Goal: Information Seeking & Learning: Compare options

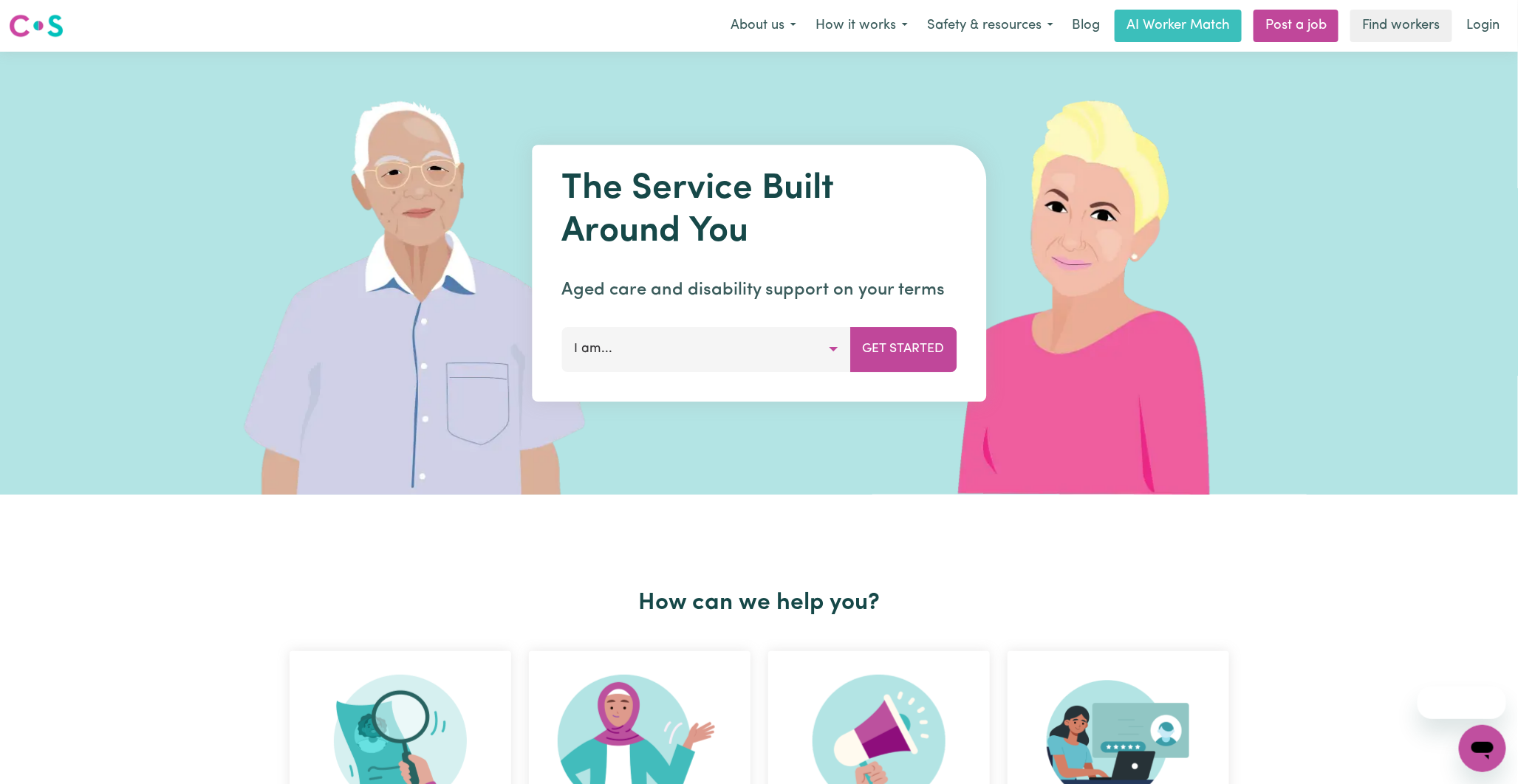
click at [842, 348] on button "I am..." at bounding box center [706, 349] width 289 height 44
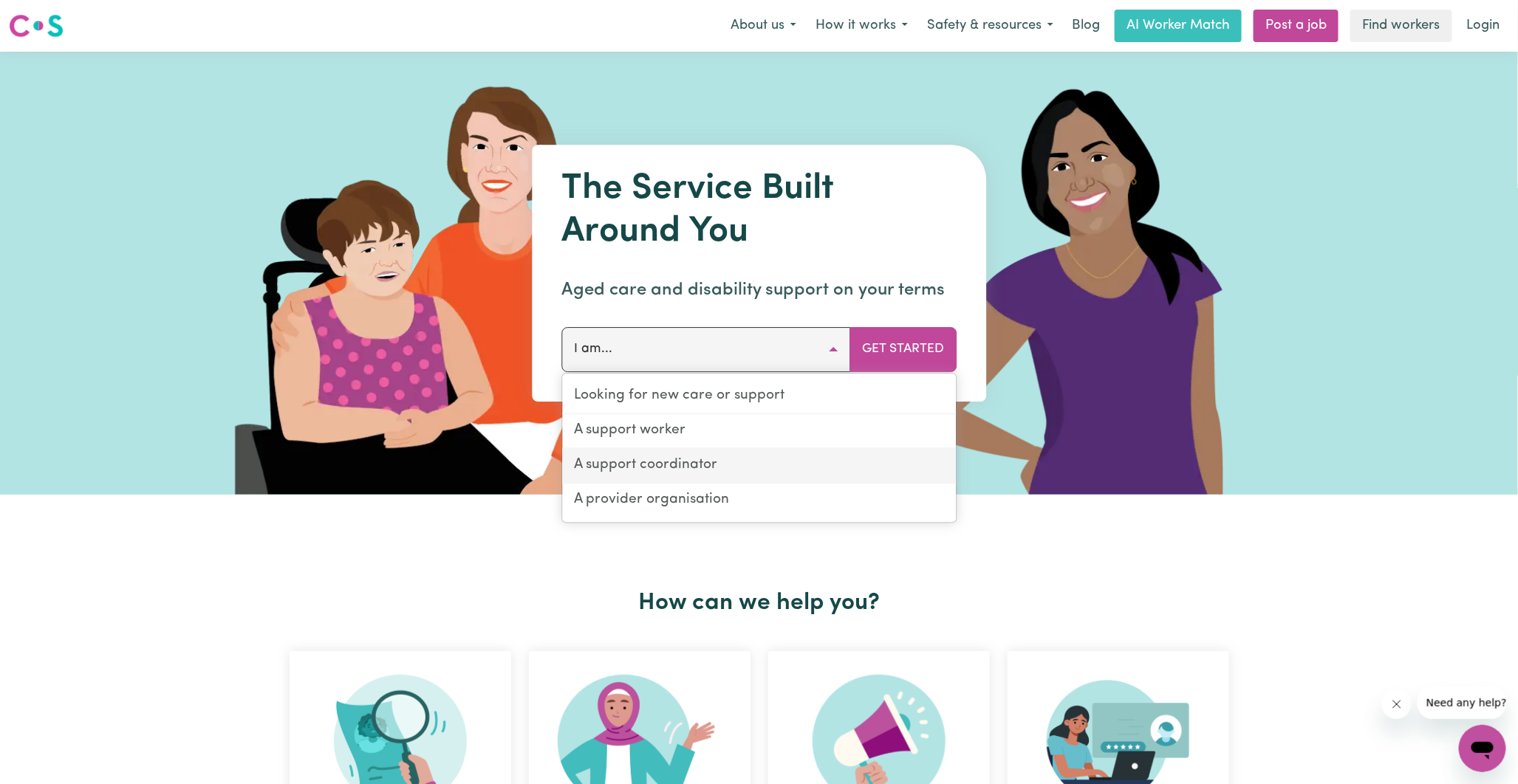
click at [648, 458] on link "A support coordinator" at bounding box center [759, 466] width 394 height 34
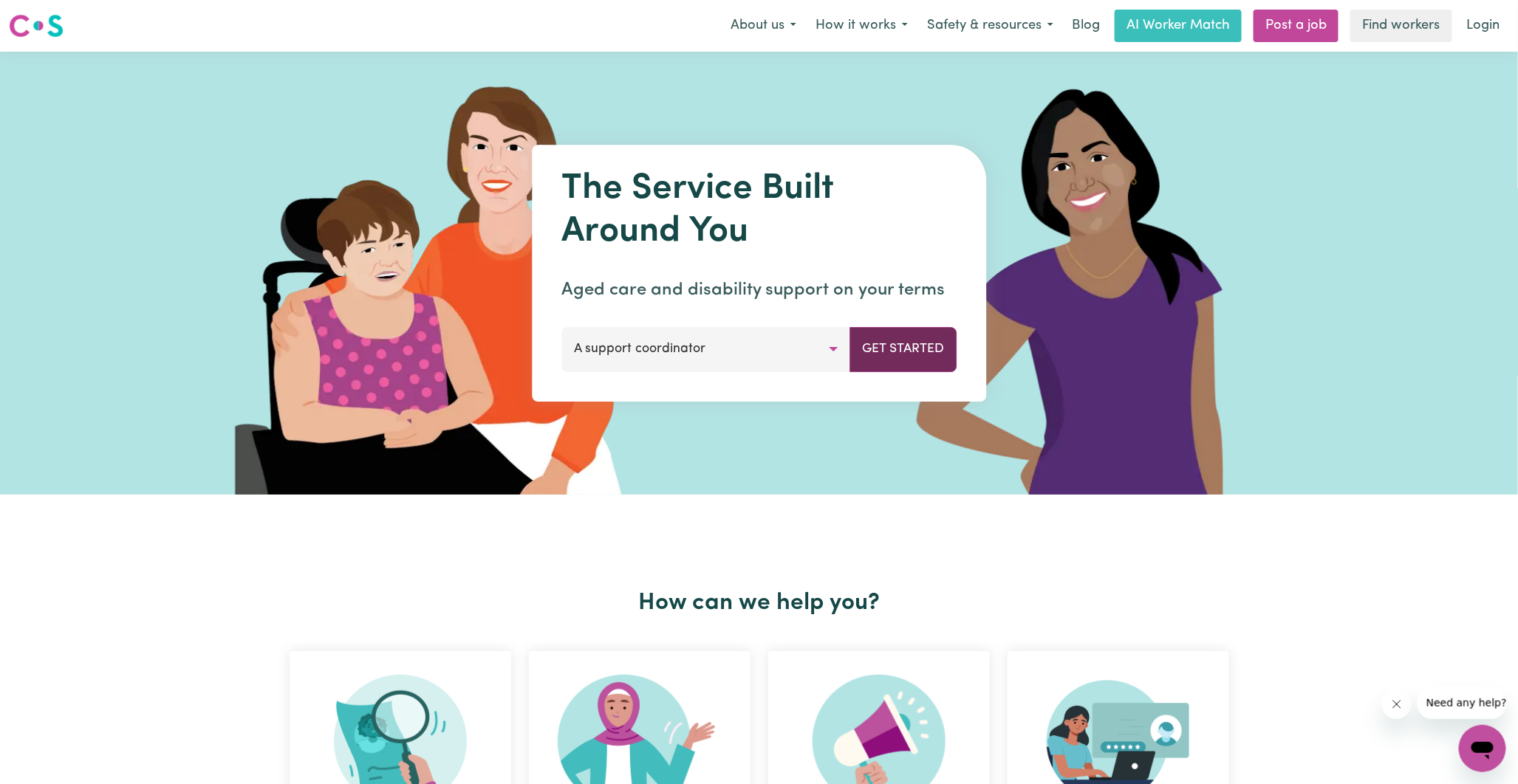
click at [881, 348] on button "Get Started" at bounding box center [902, 349] width 107 height 44
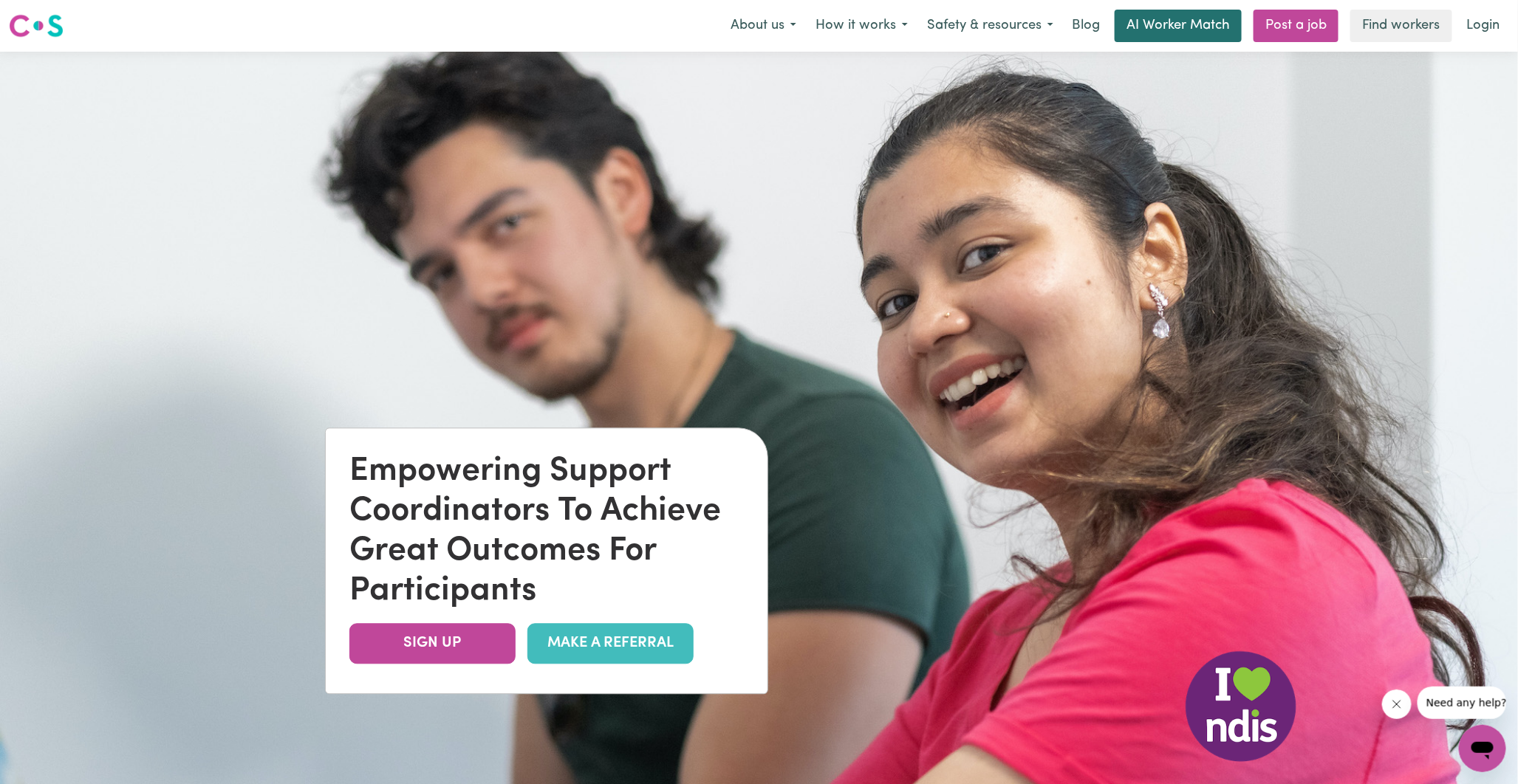
click at [1203, 31] on link "AI Worker Match" at bounding box center [1178, 26] width 127 height 33
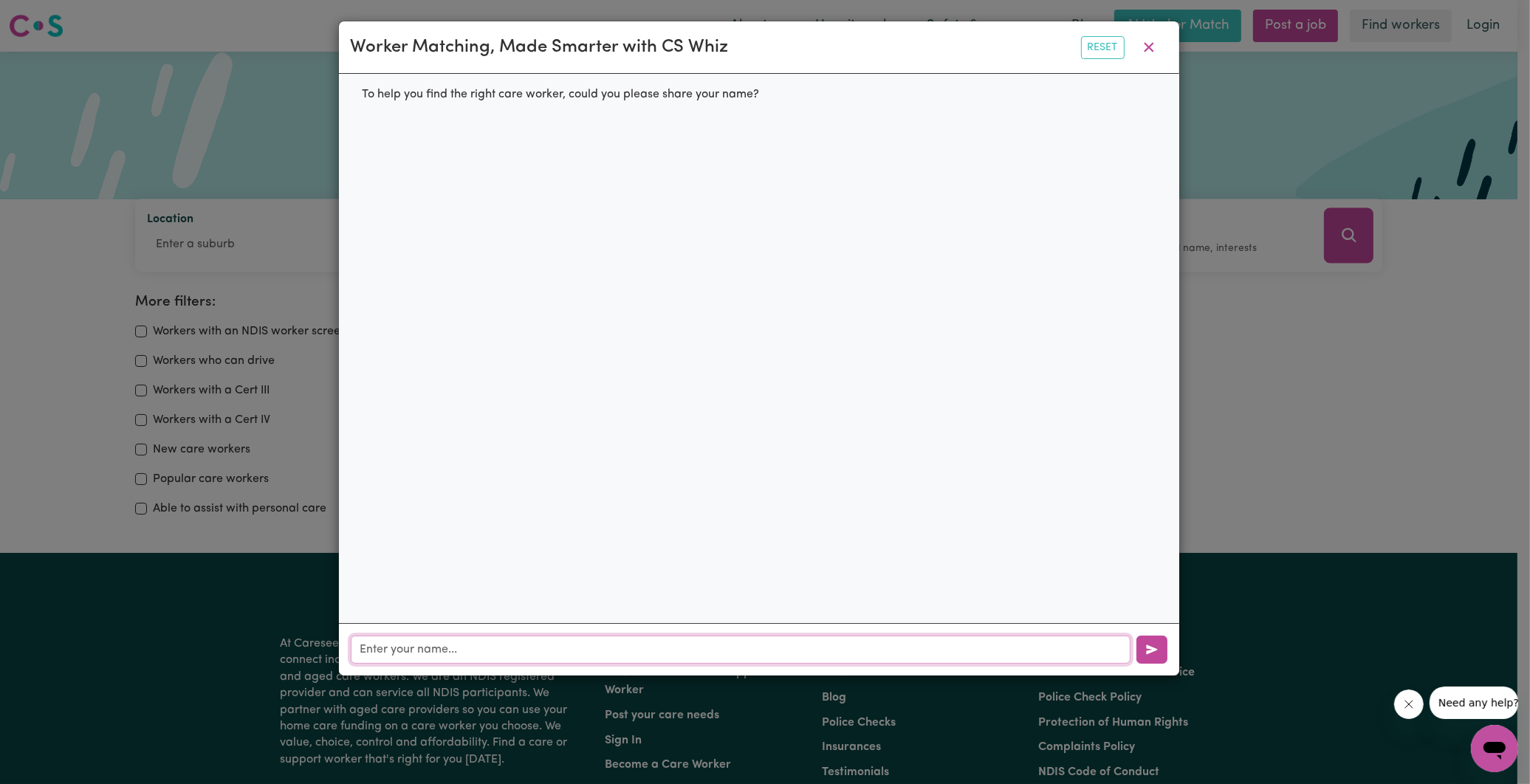
click at [470, 658] on input "text" at bounding box center [741, 650] width 780 height 28
type input "[PERSON_NAME]"
type input "[PERSON_NAME][EMAIL_ADDRESS][DOMAIN_NAME]"
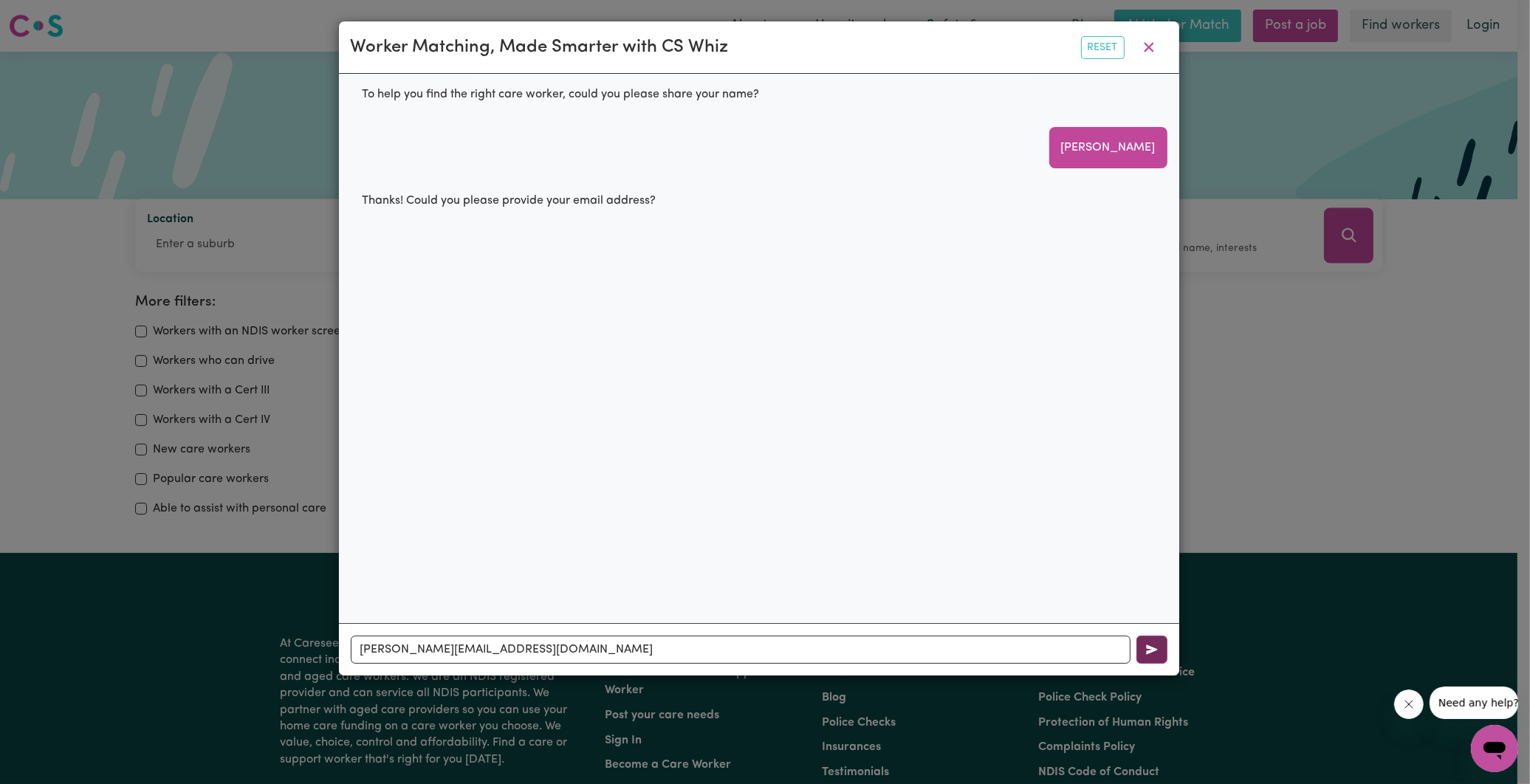
click at [1141, 646] on button "button" at bounding box center [1152, 650] width 31 height 28
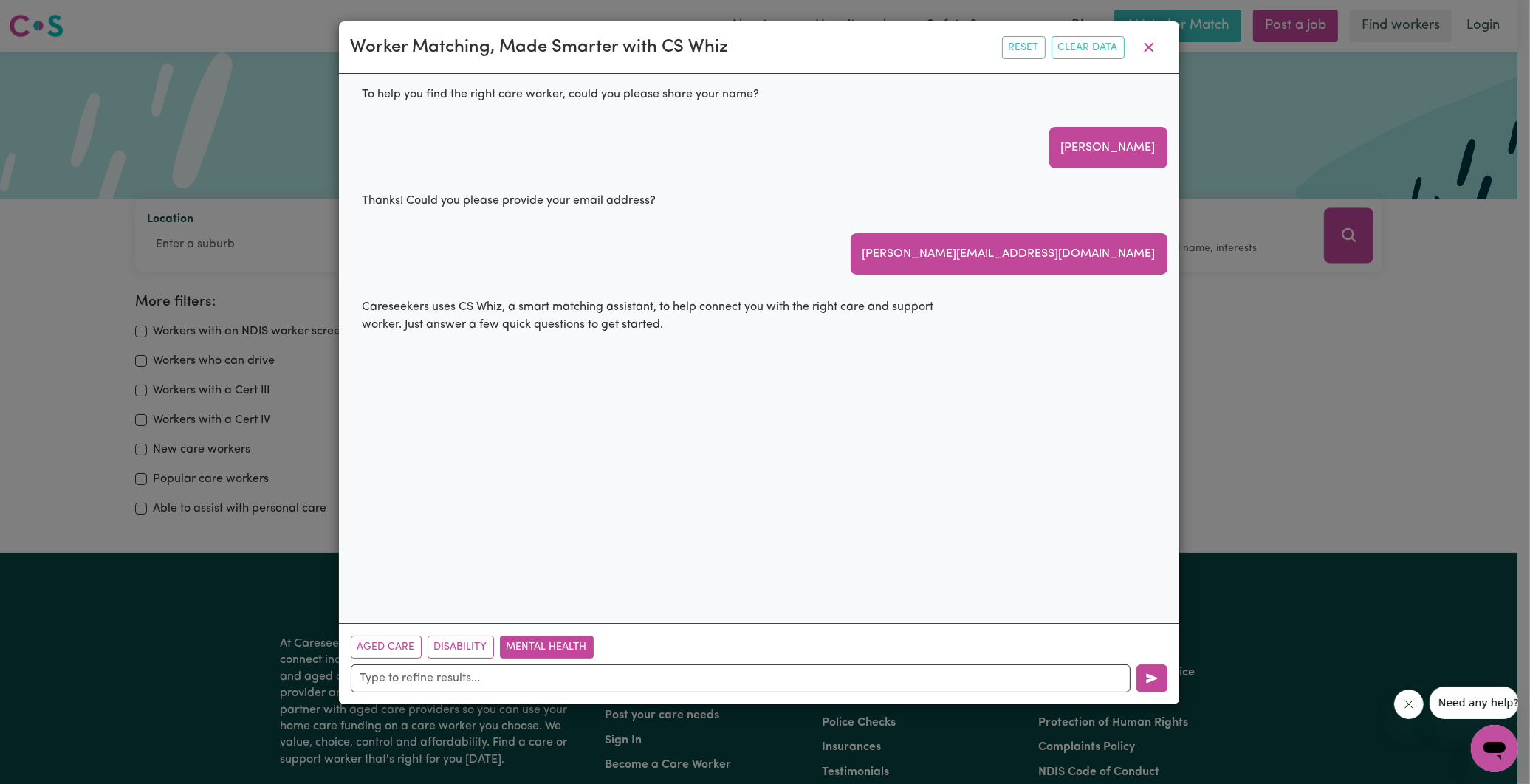
click at [533, 650] on button "Mental Health" at bounding box center [547, 647] width 94 height 23
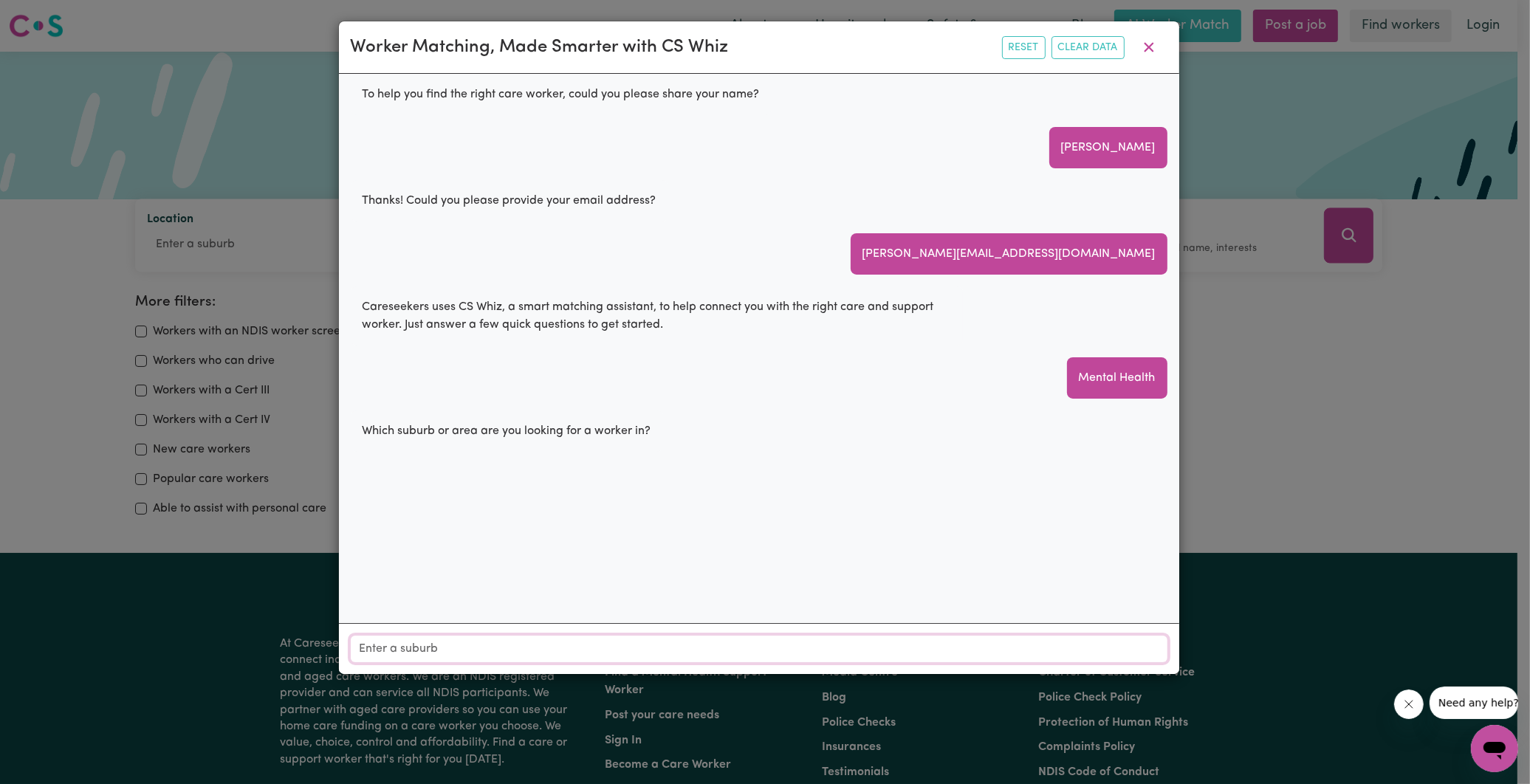
click at [502, 654] on input "Location" at bounding box center [759, 649] width 817 height 27
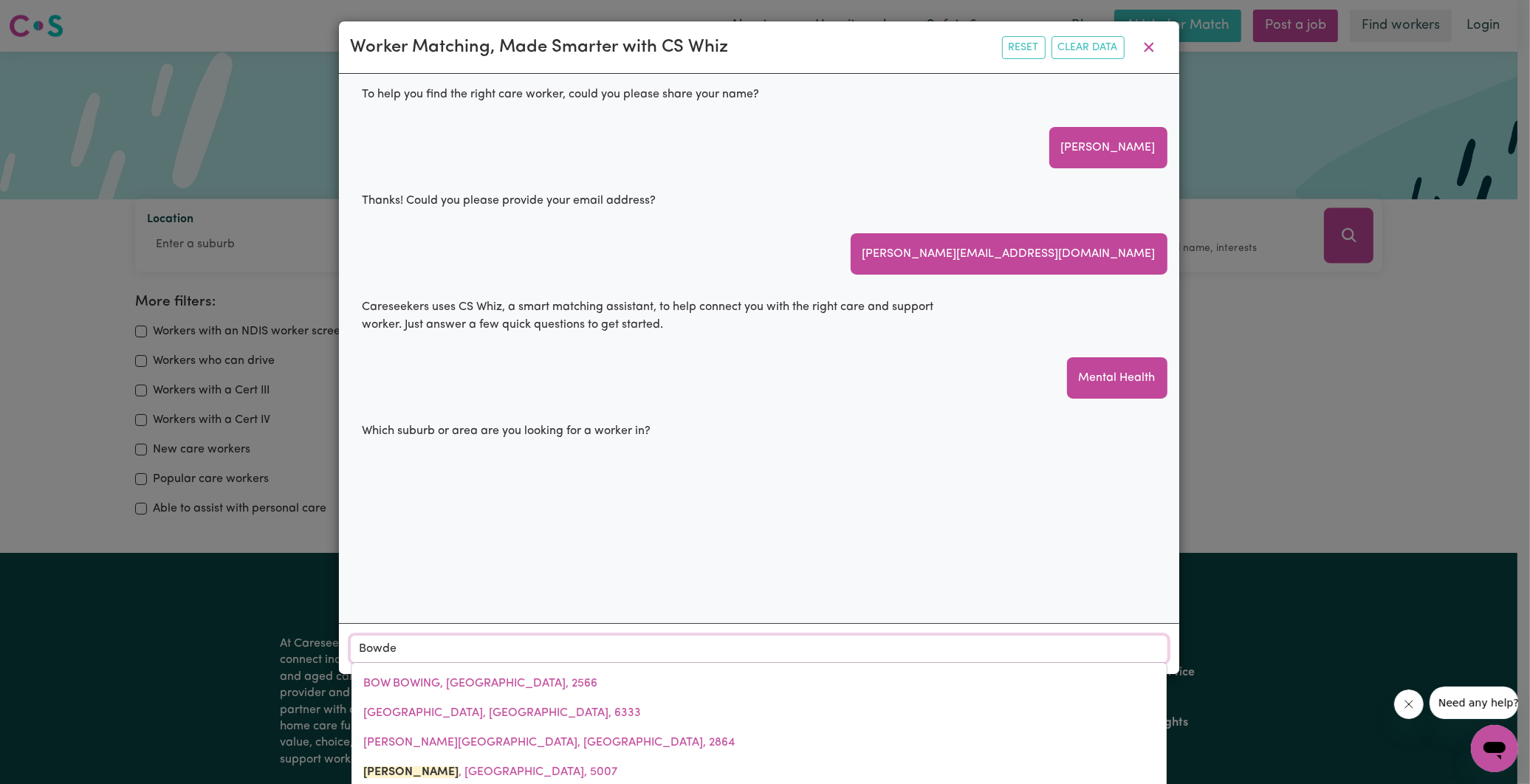
type input "[PERSON_NAME]"
type input "[GEOGRAPHIC_DATA], [GEOGRAPHIC_DATA], 5007"
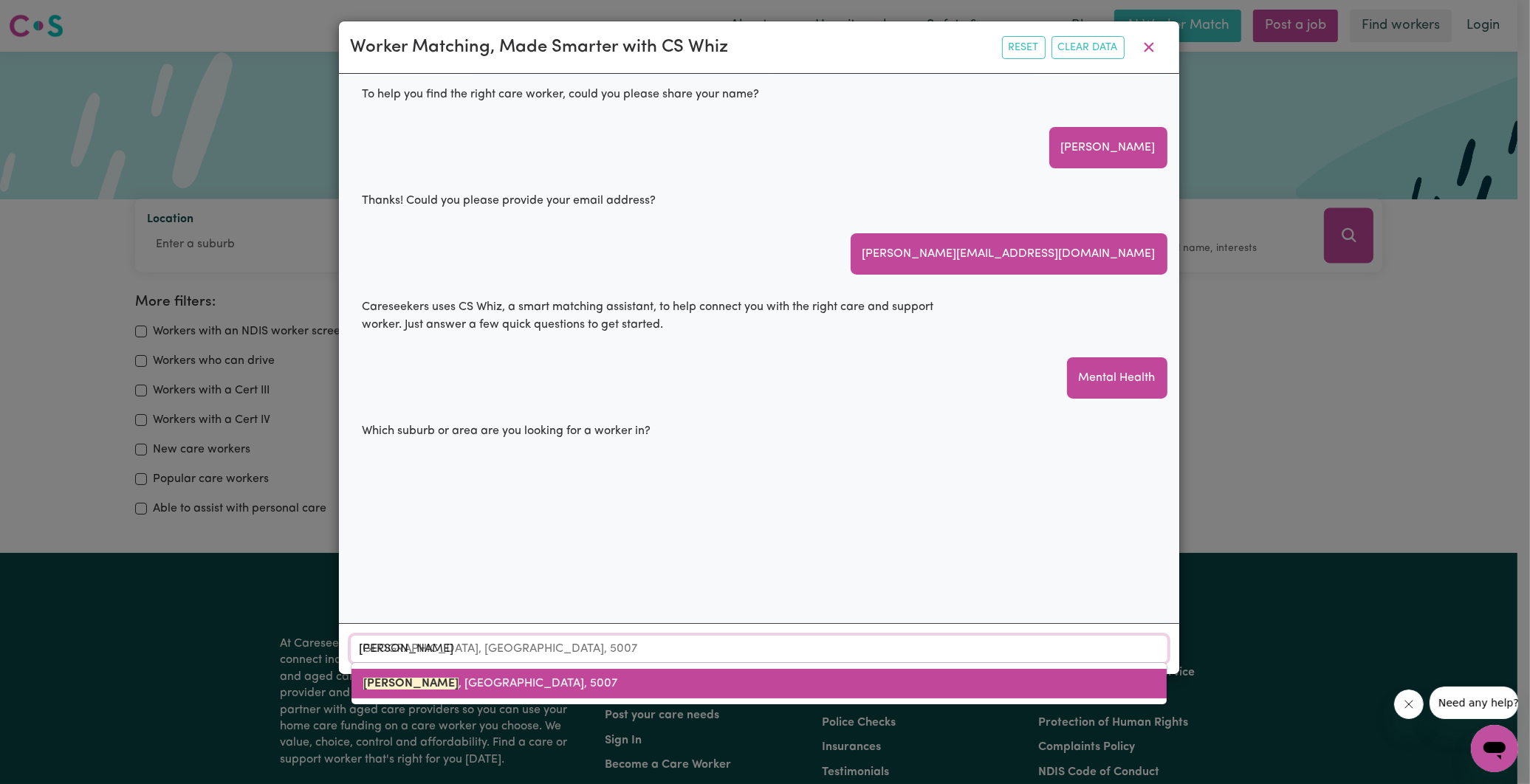
click at [514, 679] on span "[GEOGRAPHIC_DATA] , [GEOGRAPHIC_DATA], 5007" at bounding box center [491, 684] width 254 height 12
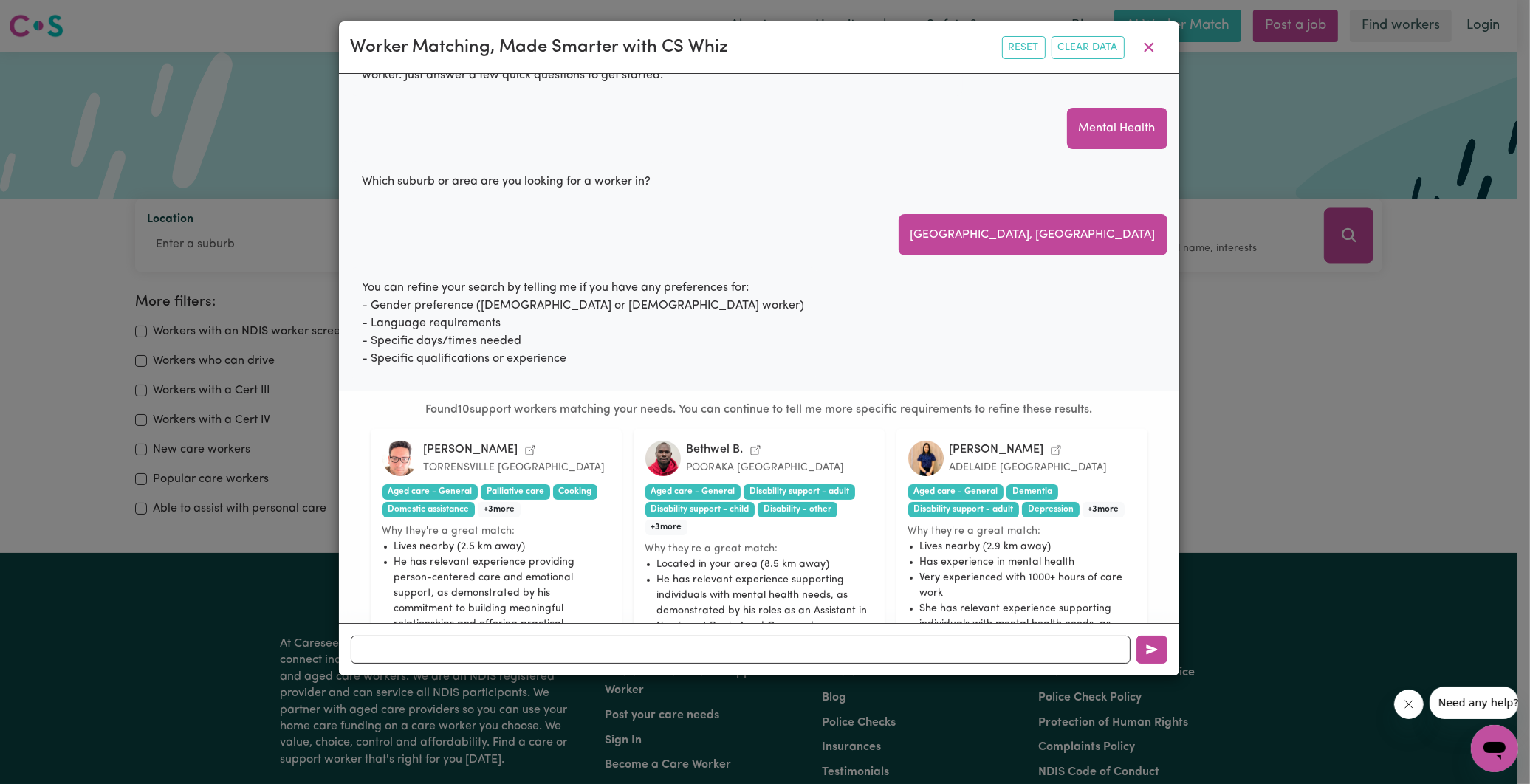
scroll to position [259, 0]
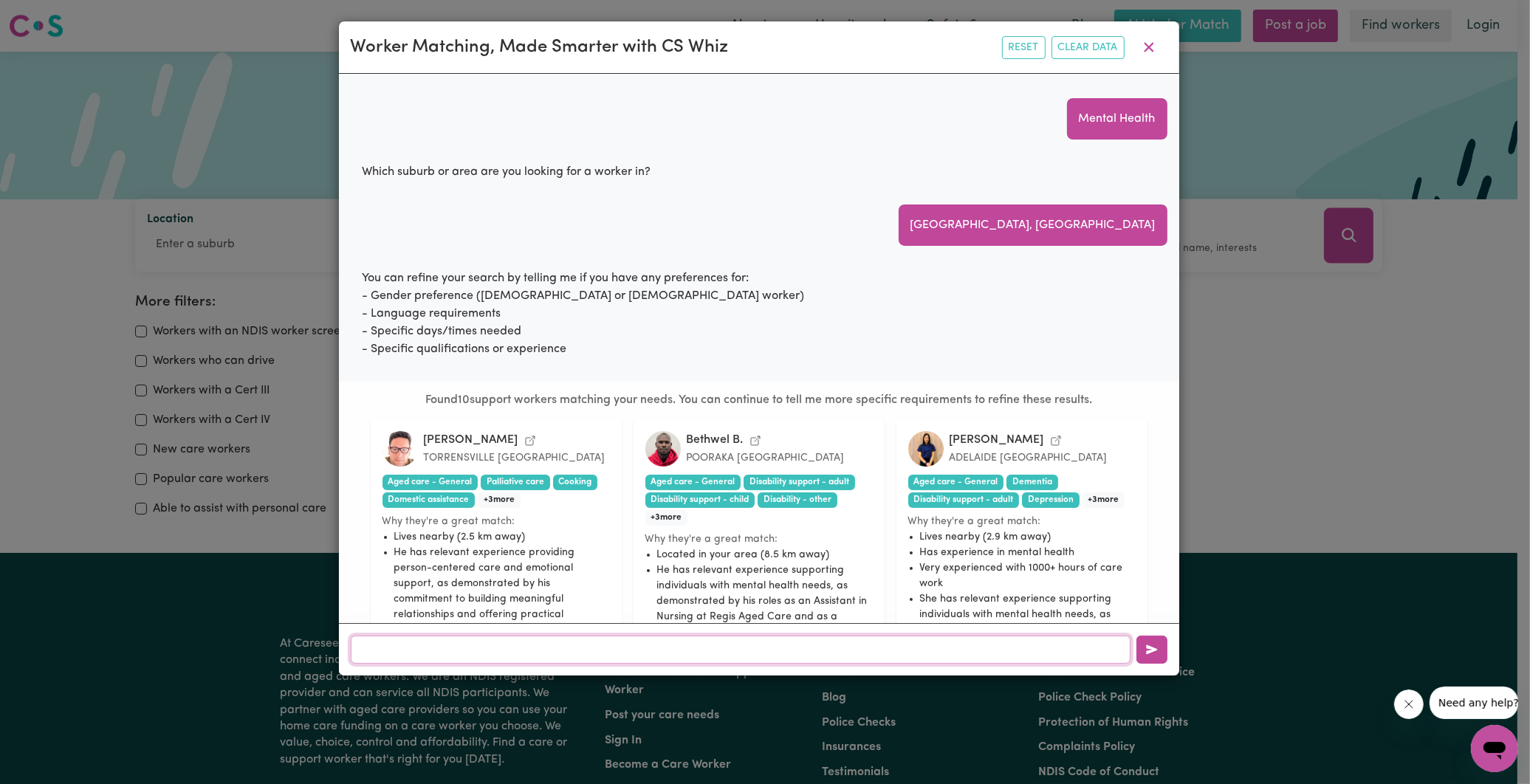
click at [469, 650] on input "text" at bounding box center [741, 650] width 780 height 28
type input "Make worker, non [DEMOGRAPHIC_DATA] background, needed Mondays Wednesdays and F…"
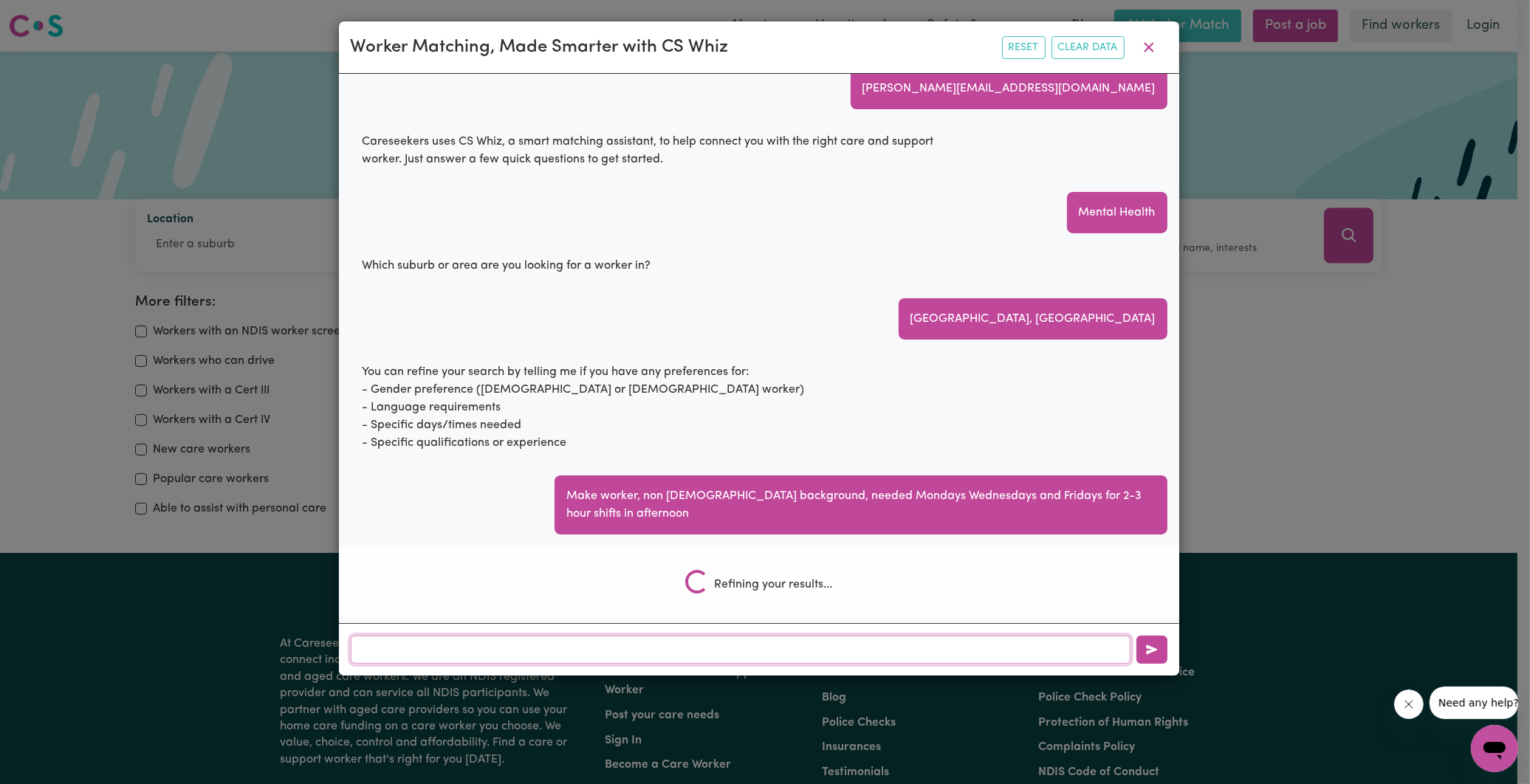
scroll to position [1338, 0]
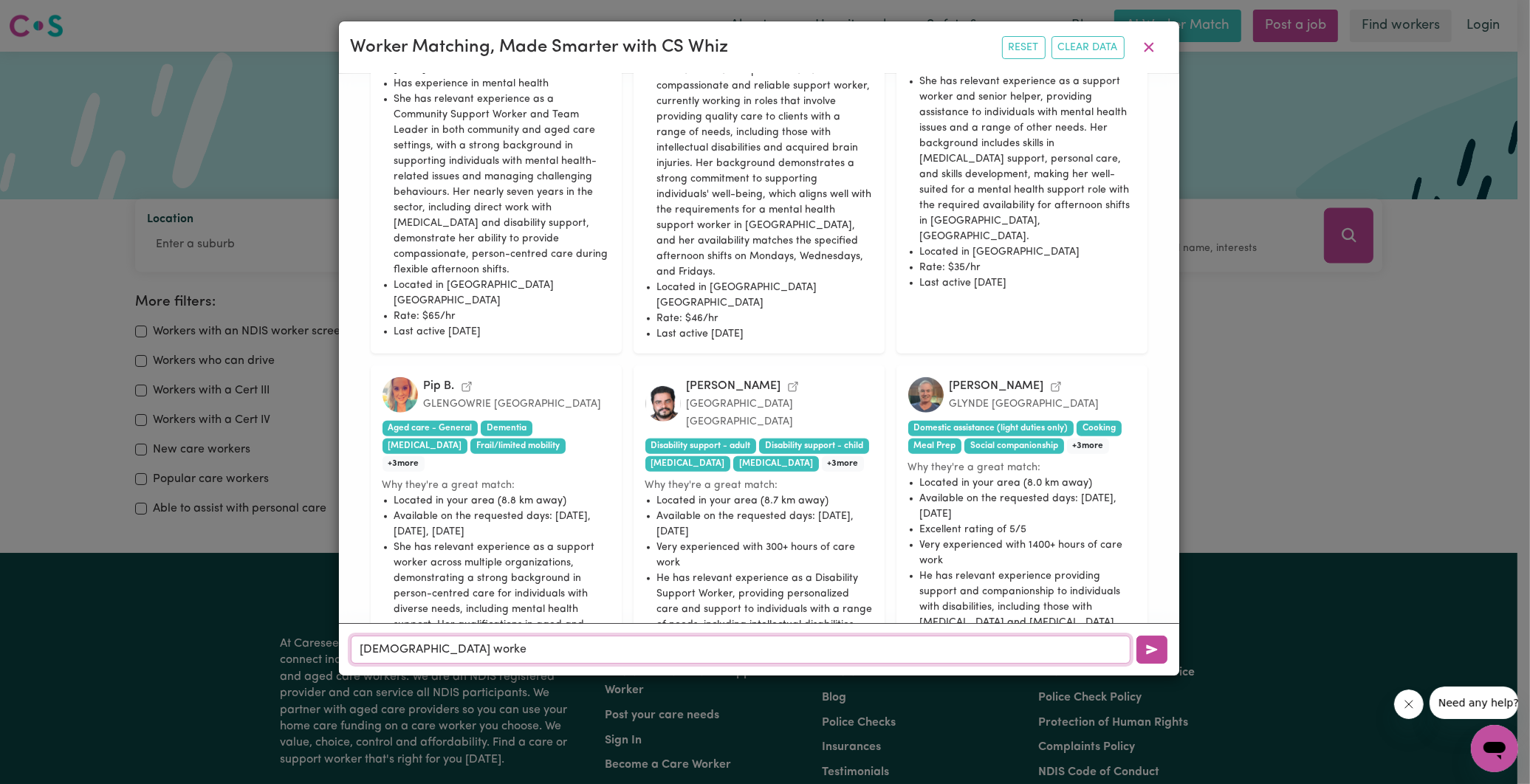
type input "[DEMOGRAPHIC_DATA] worker"
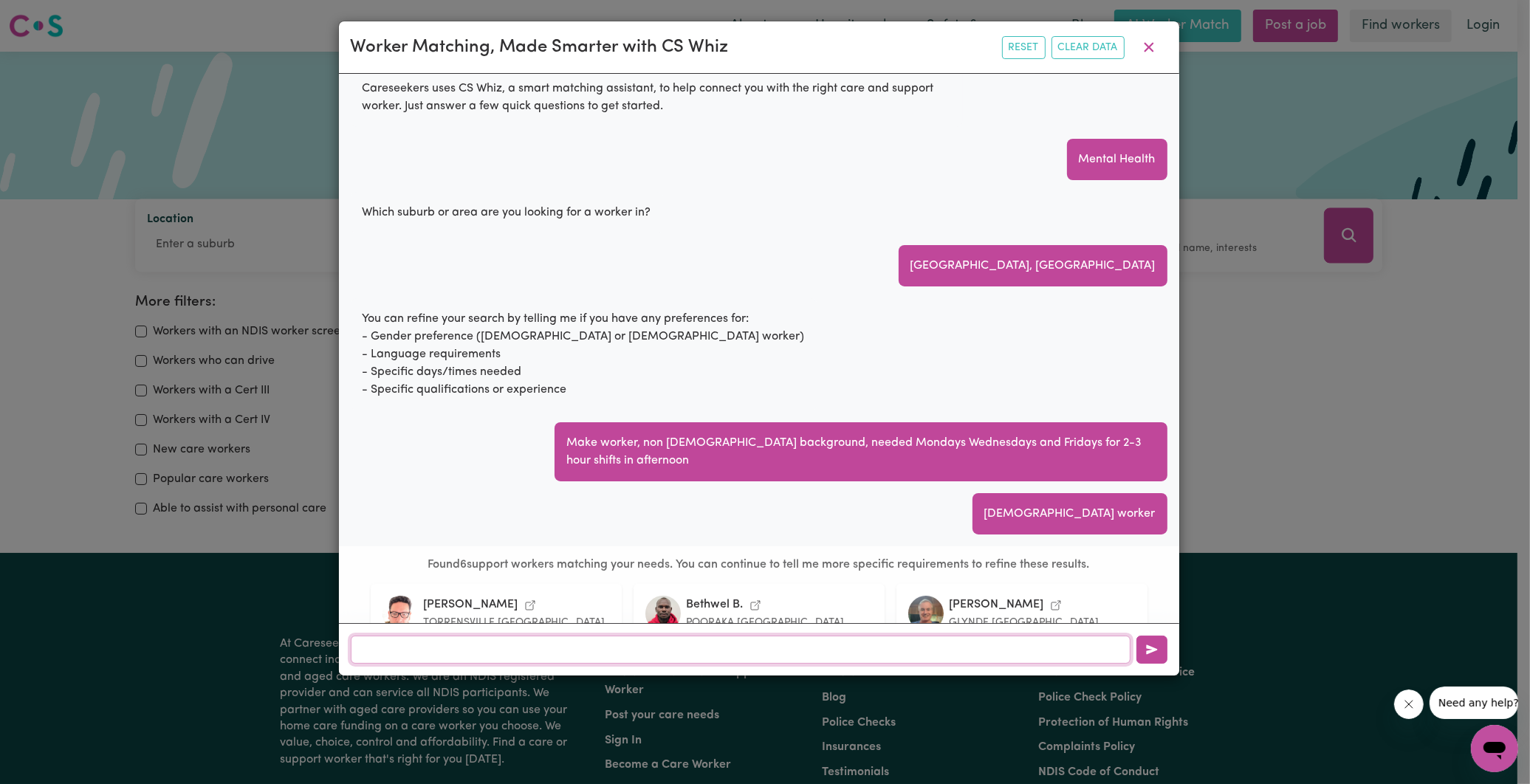
scroll to position [1180, 0]
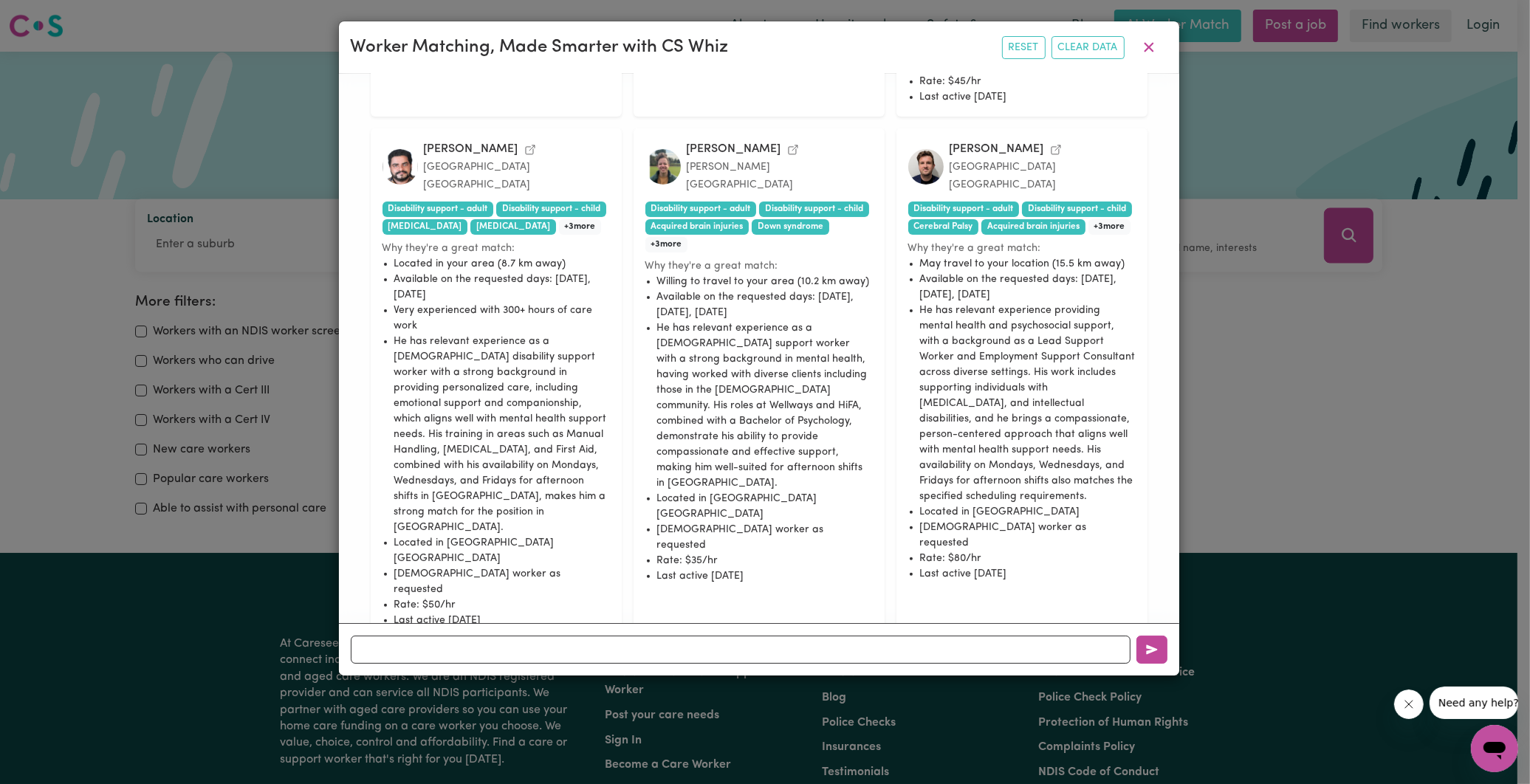
click at [787, 144] on icon "View Leroy M.'s profile" at bounding box center [793, 150] width 12 height 12
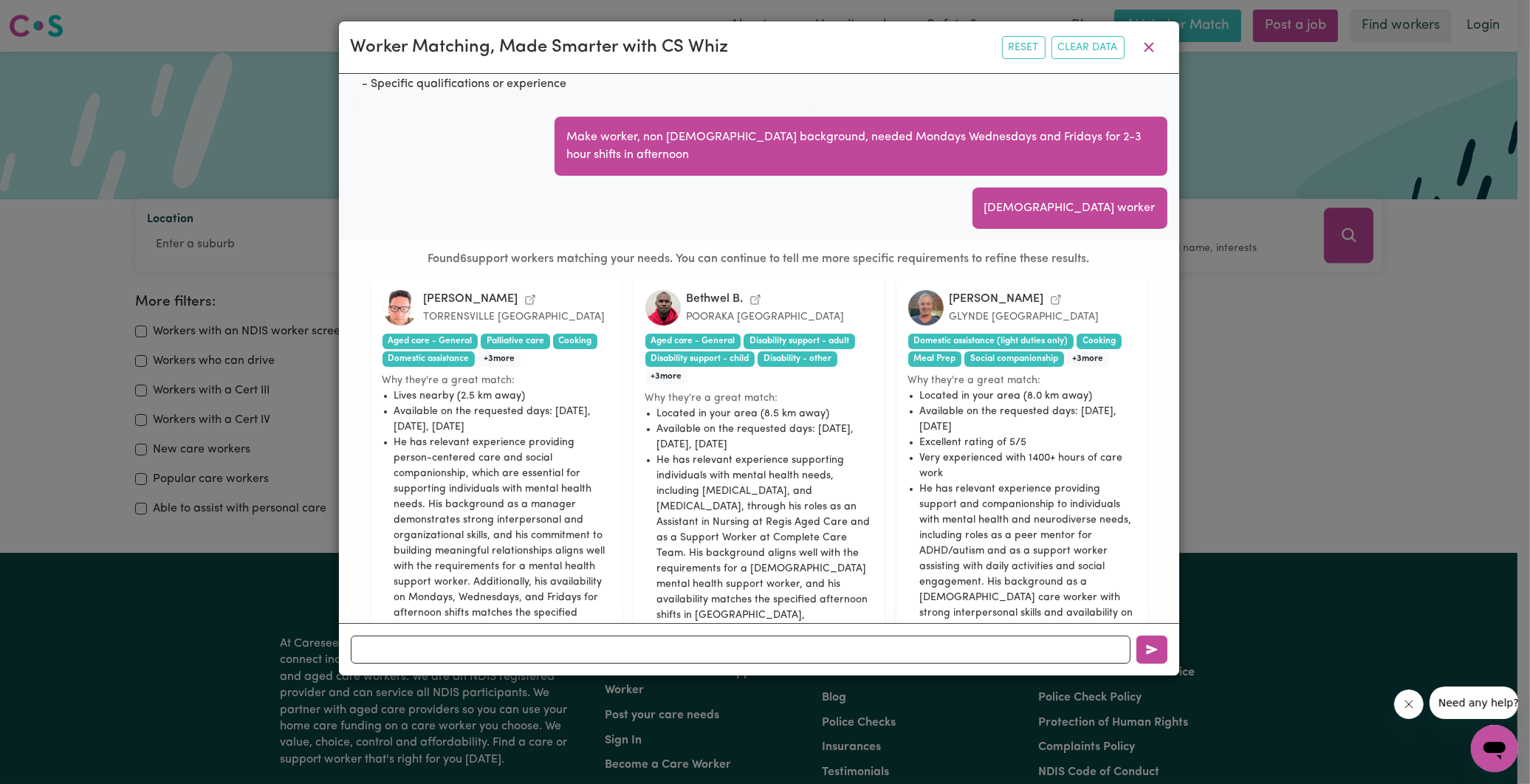
scroll to position [606, 0]
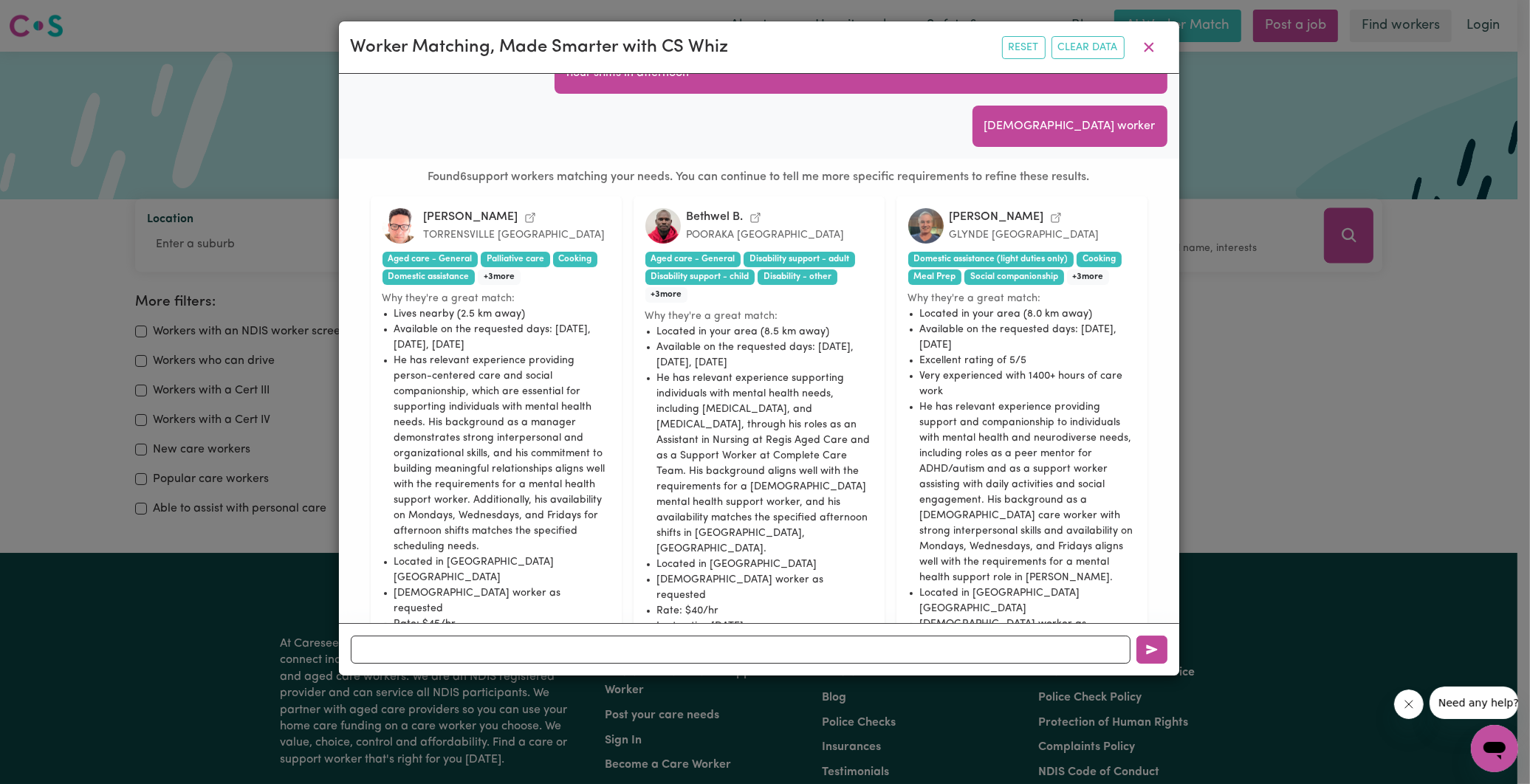
click at [524, 211] on link "View Rodrigo D.'s profile" at bounding box center [530, 217] width 12 height 18
click at [1050, 218] on icon "View David S.'s profile" at bounding box center [1056, 218] width 12 height 12
click at [755, 218] on icon "View Bethwel B.'s profile" at bounding box center [756, 218] width 12 height 12
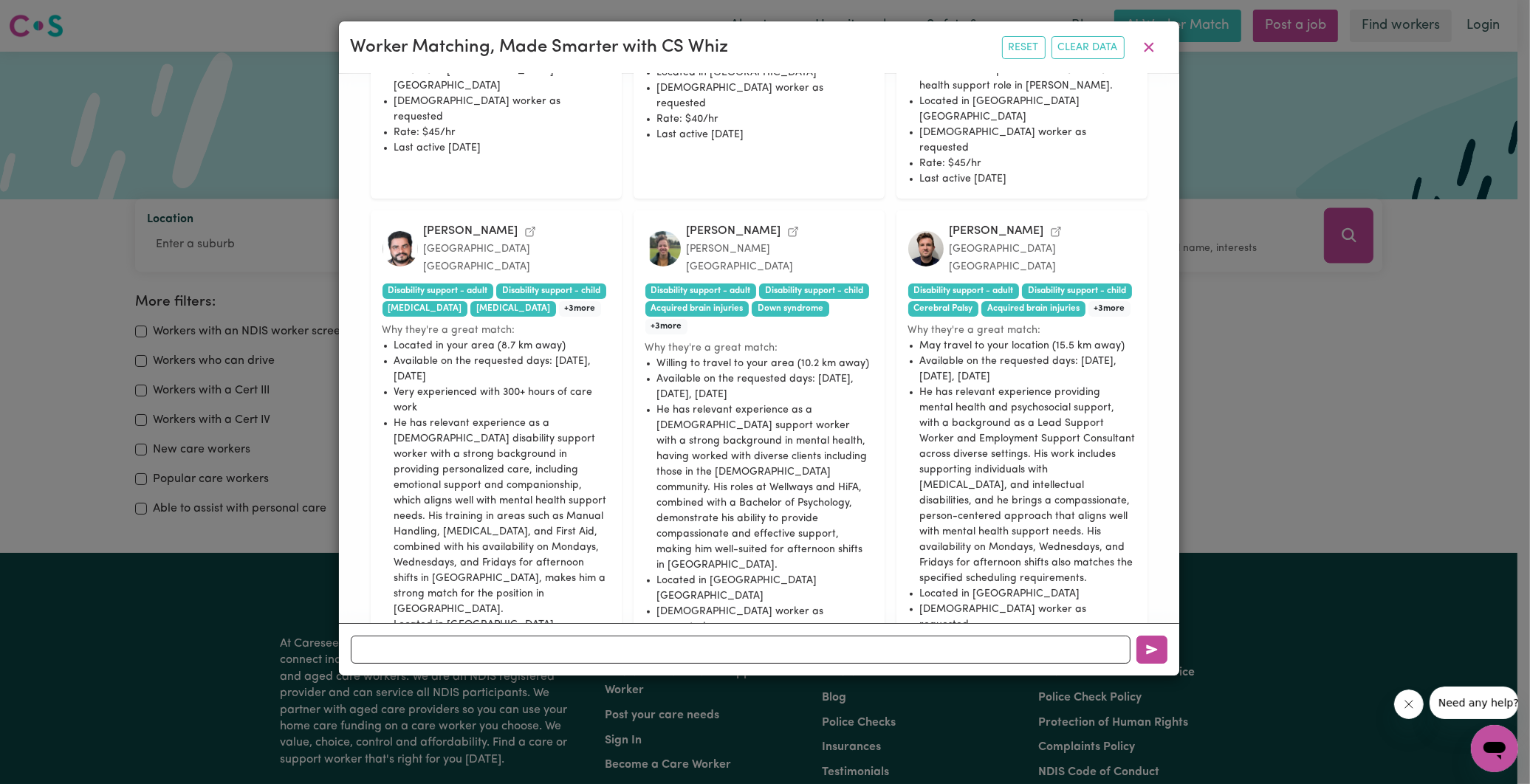
scroll to position [1180, 0]
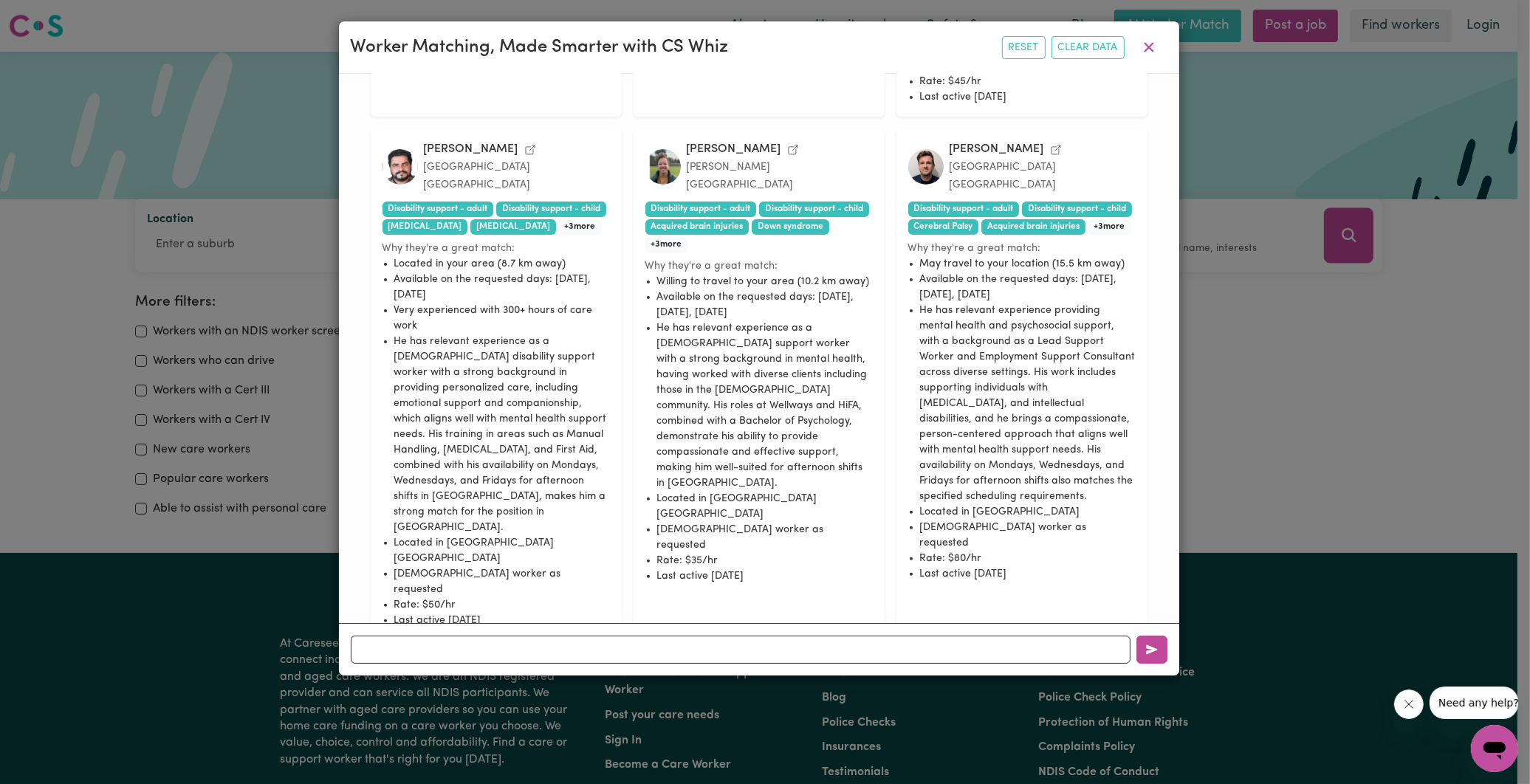
click at [1050, 144] on icon "View Alex M.'s profile" at bounding box center [1056, 150] width 12 height 12
click at [524, 144] on icon "View Winston P.'s profile" at bounding box center [530, 150] width 12 height 12
click at [821, 676] on button "No" at bounding box center [816, 687] width 45 height 23
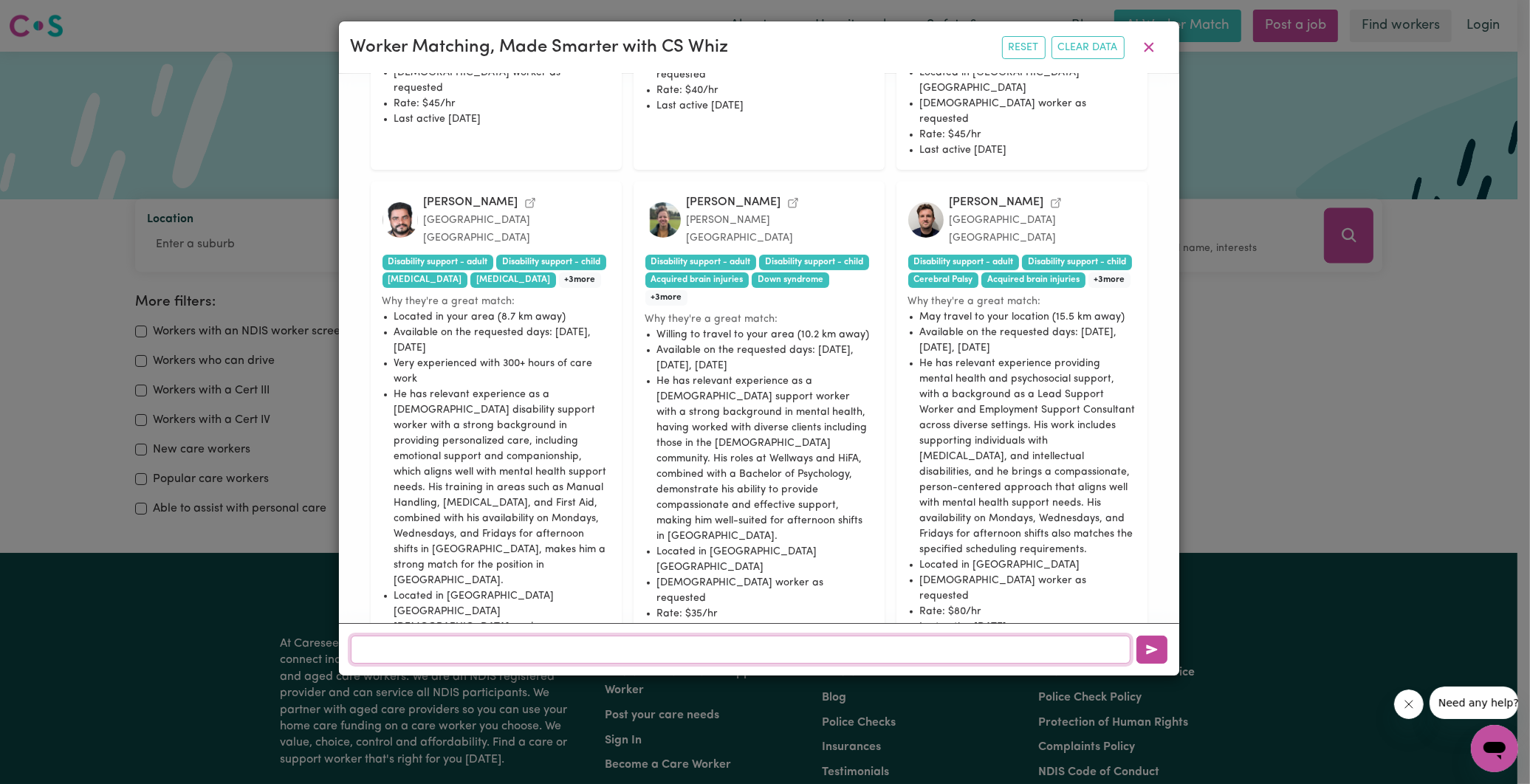
click at [626, 652] on input "text" at bounding box center [741, 650] width 780 height 28
type input "any other matches?"
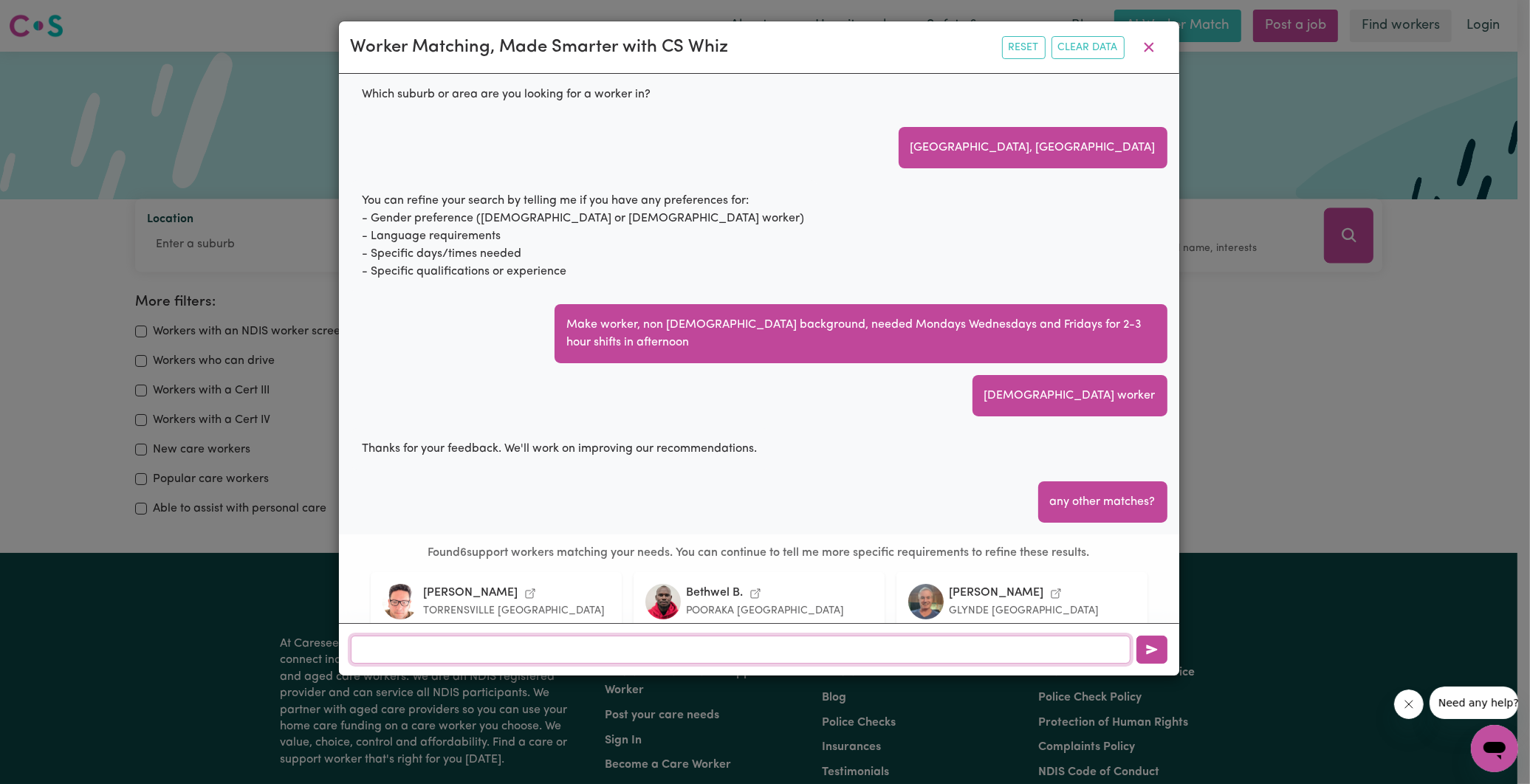
scroll to position [333, 0]
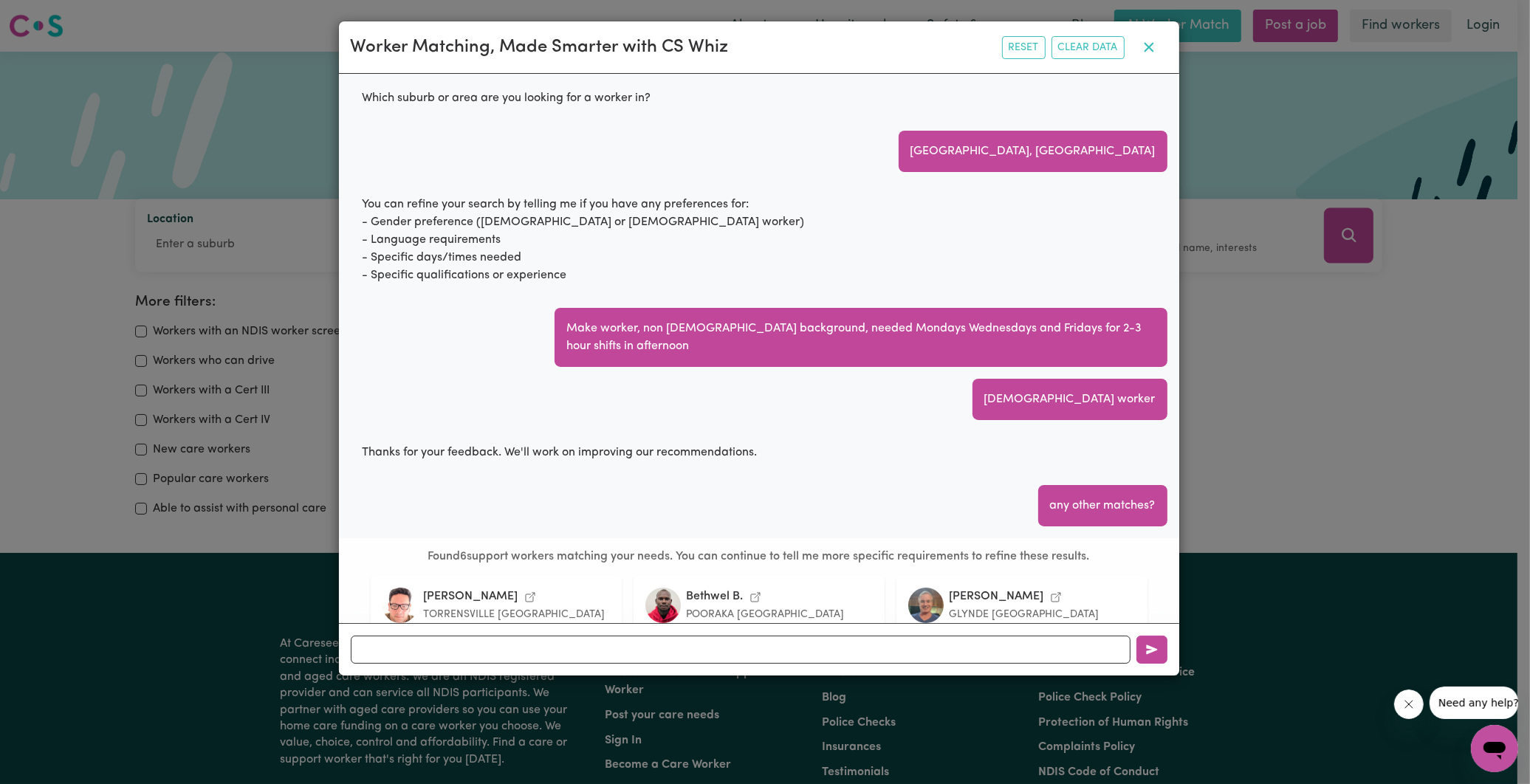
click at [1154, 40] on icon "button" at bounding box center [1149, 47] width 18 height 18
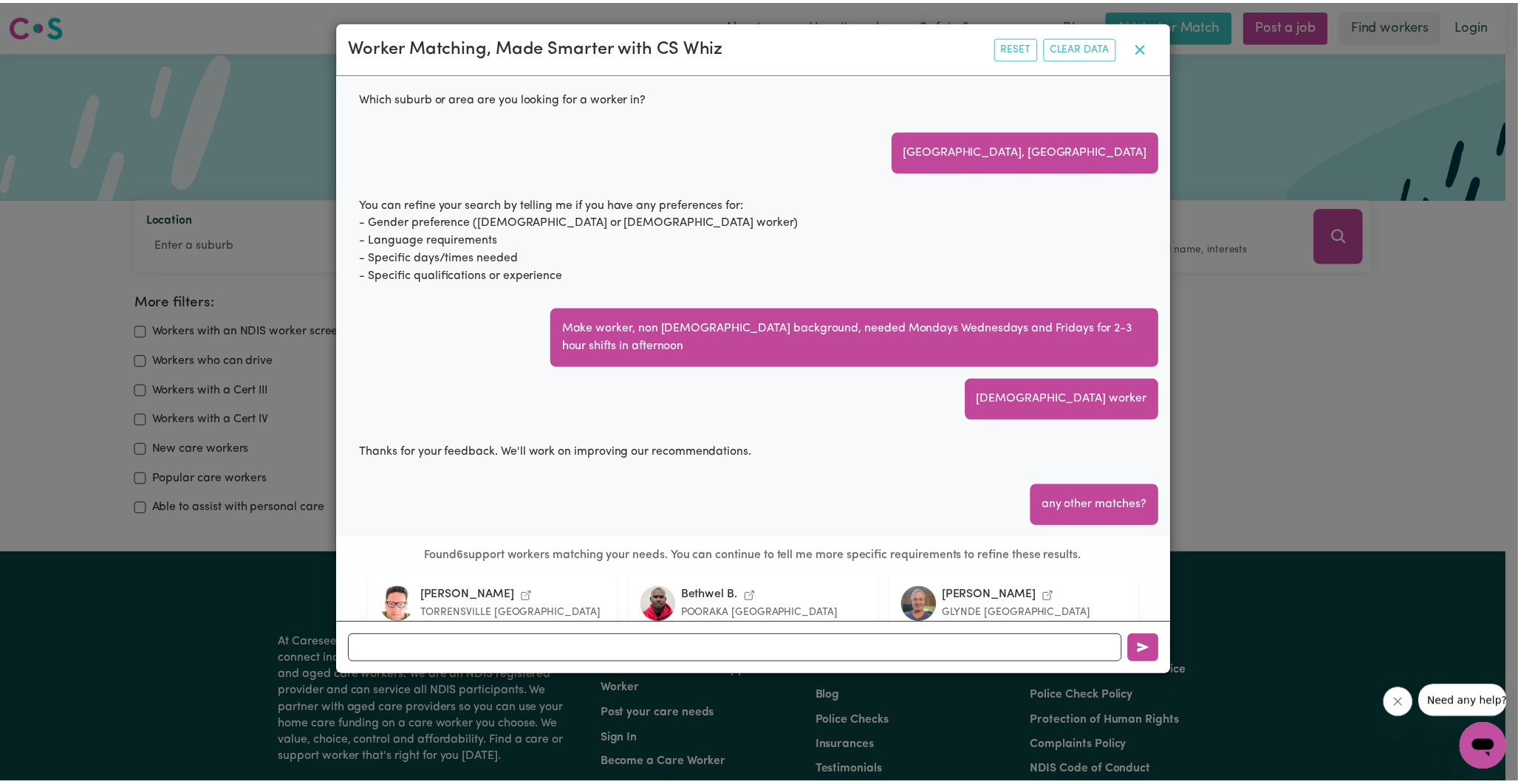
scroll to position [0, 0]
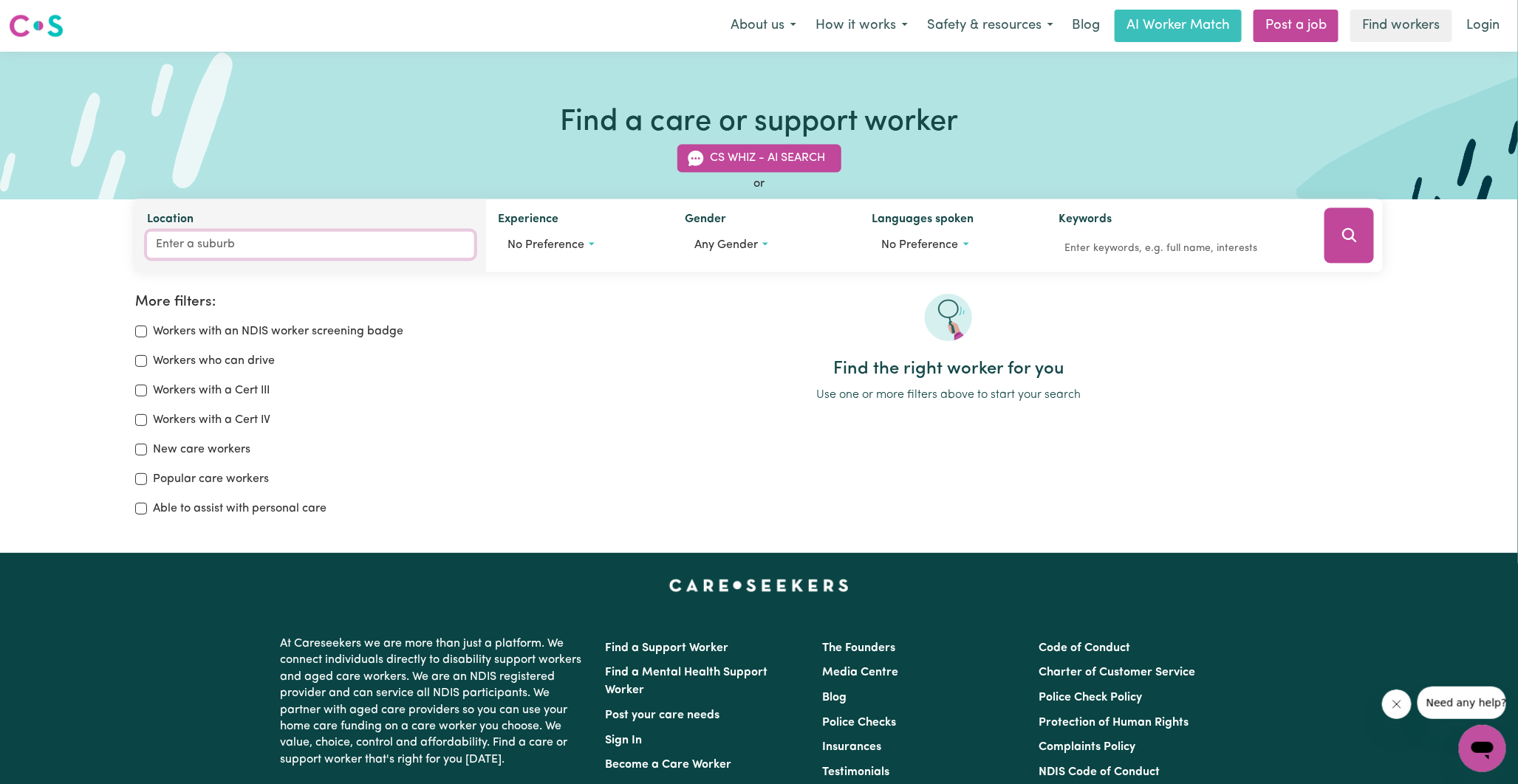
click at [251, 248] on input "Location" at bounding box center [311, 246] width 327 height 27
type input "[PERSON_NAME]"
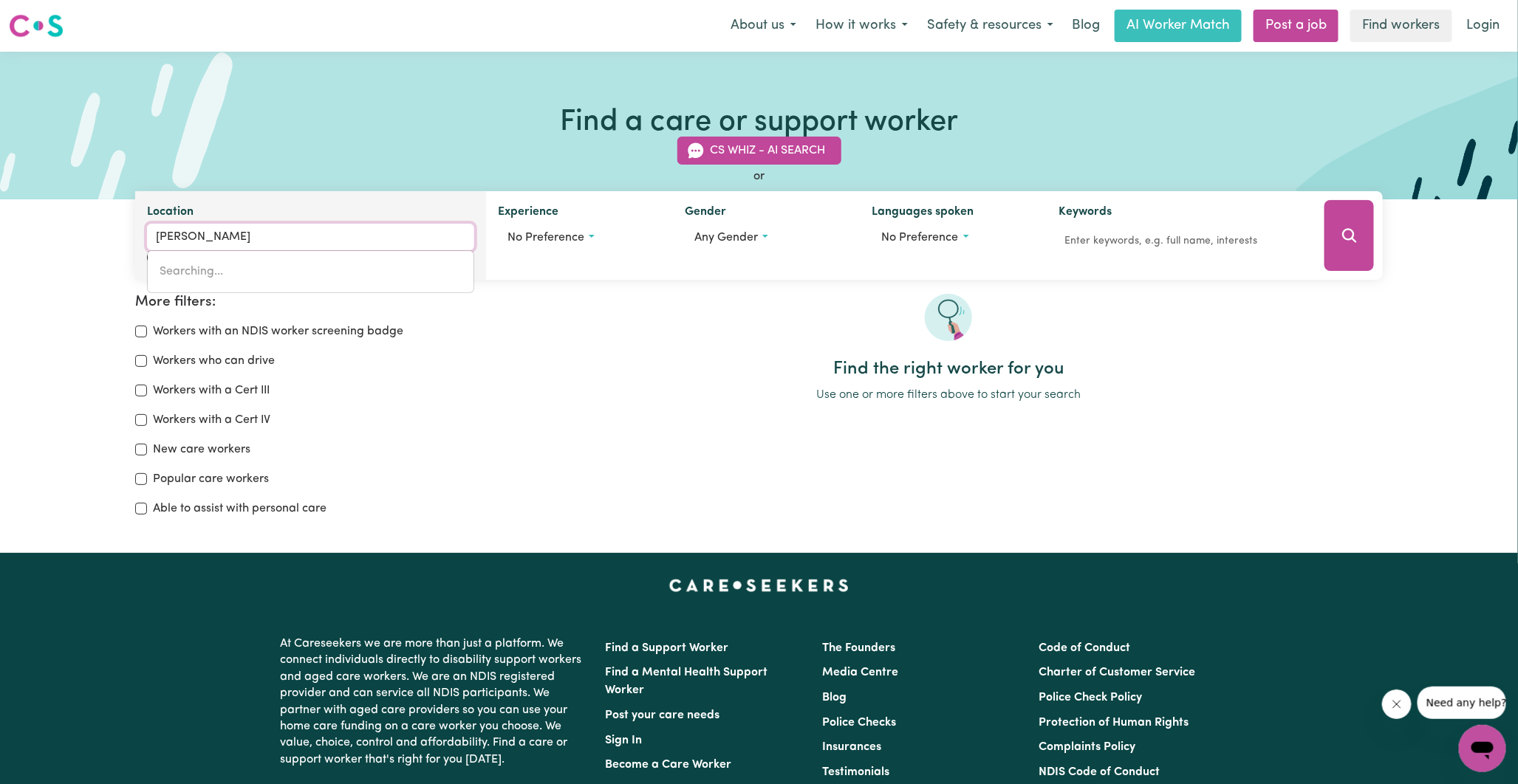
type input "[GEOGRAPHIC_DATA], [GEOGRAPHIC_DATA], 5007"
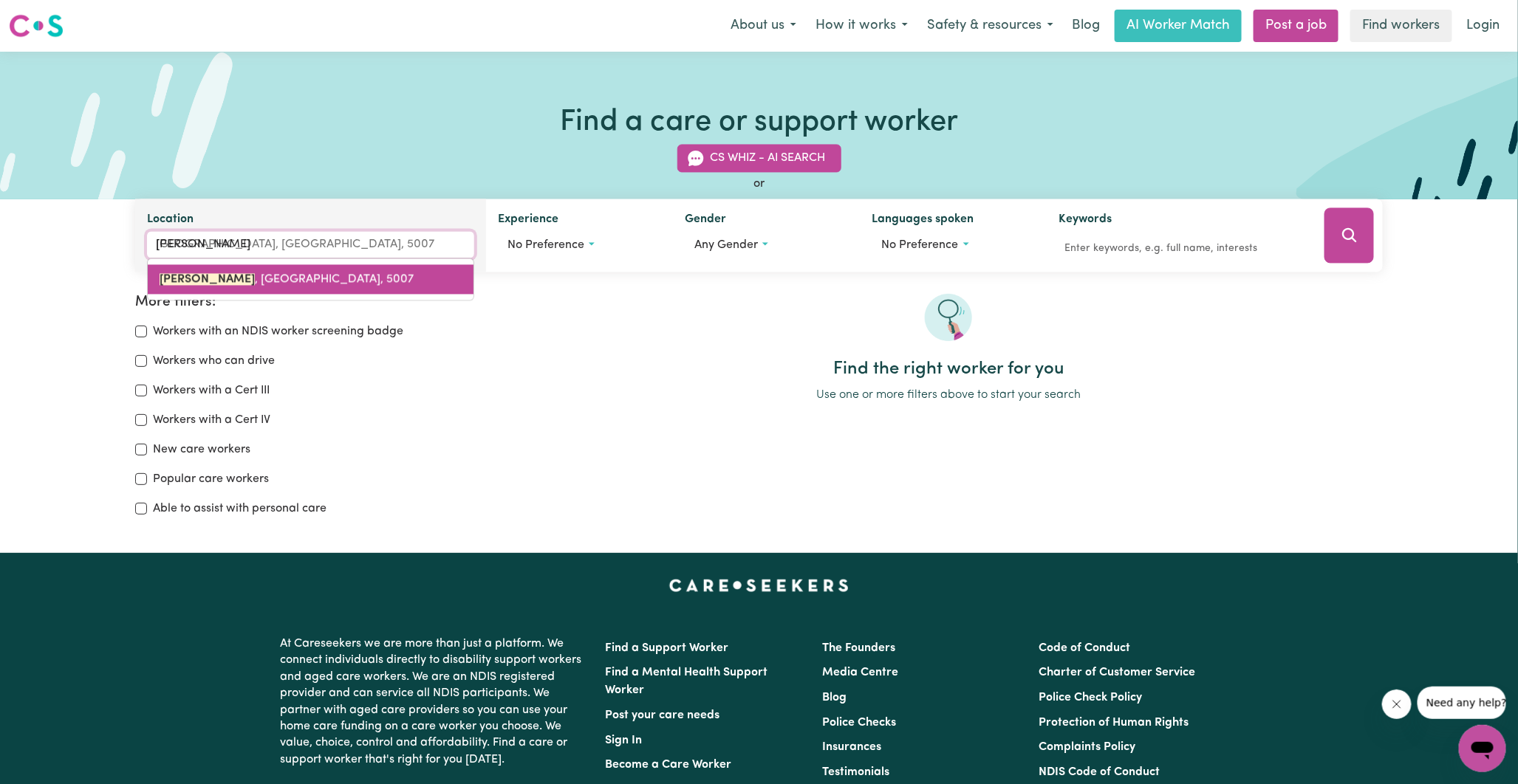
click at [333, 279] on link "[GEOGRAPHIC_DATA] , [GEOGRAPHIC_DATA], 5007" at bounding box center [311, 280] width 326 height 30
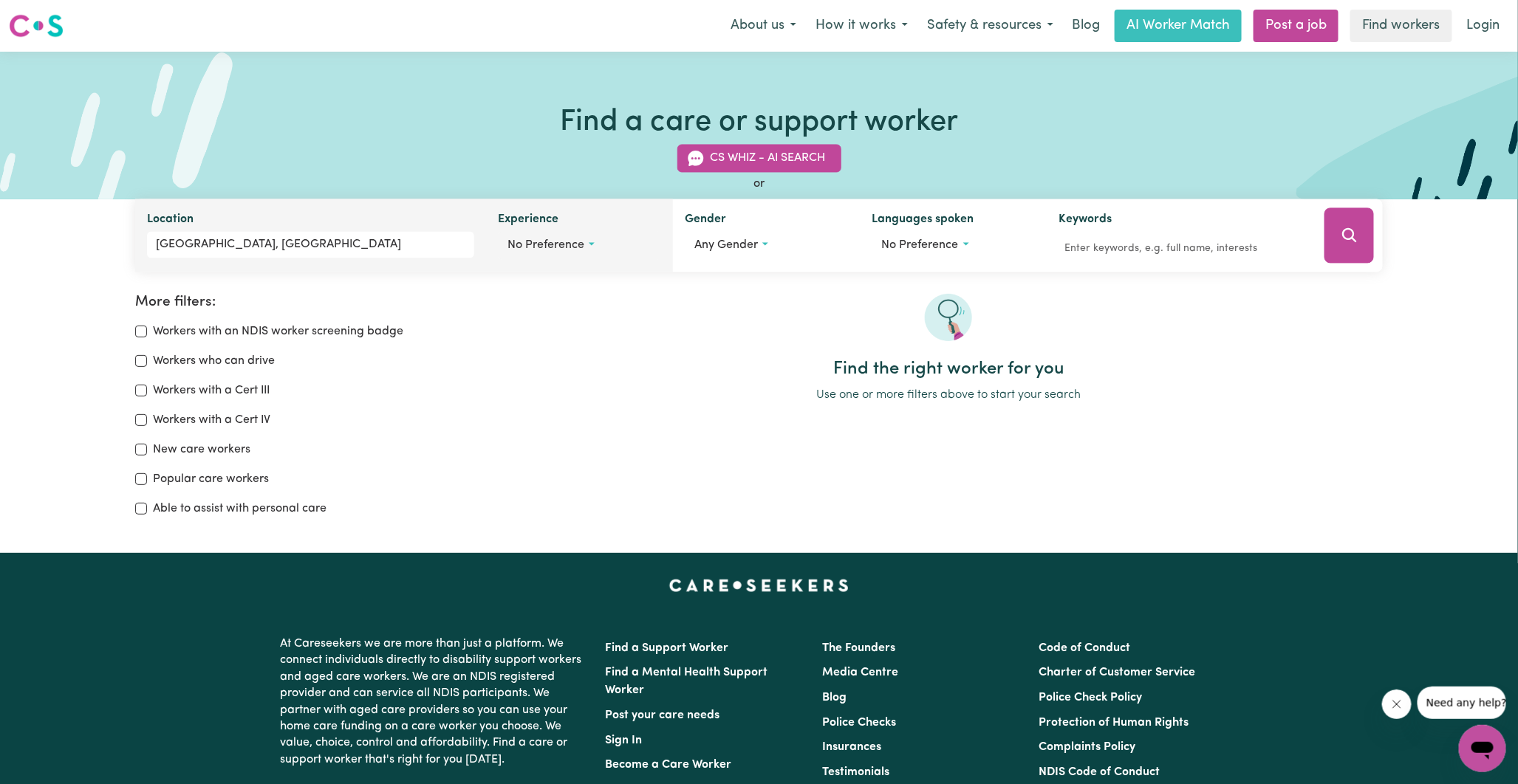
click at [567, 246] on span "No preference" at bounding box center [545, 246] width 77 height 12
click at [551, 366] on label "Mental health" at bounding box center [563, 366] width 77 height 21
click at [519, 366] on input "Mental health" at bounding box center [513, 364] width 12 height 12
checkbox input "true"
checkbox input "false"
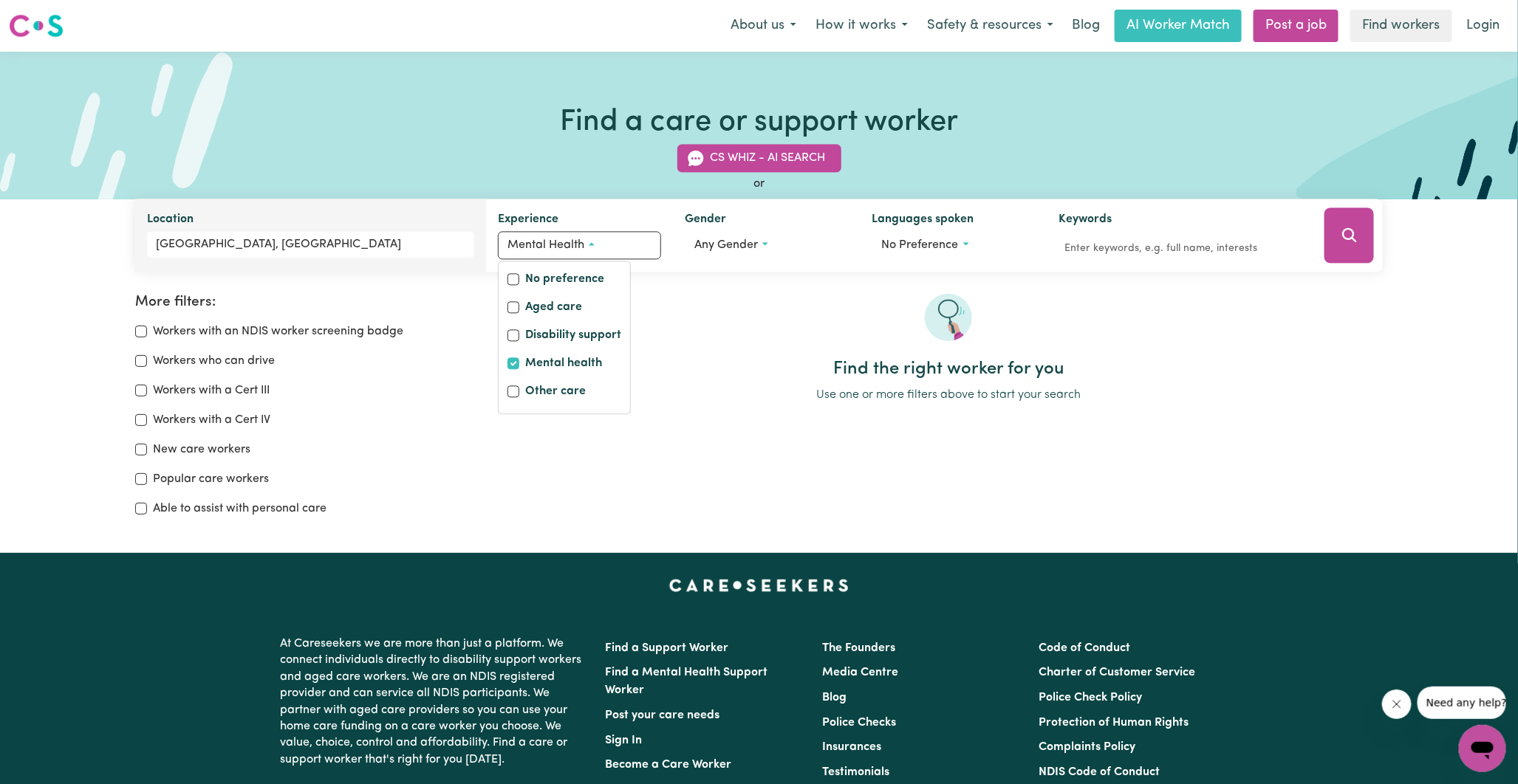
click at [717, 321] on div at bounding box center [949, 326] width 868 height 65
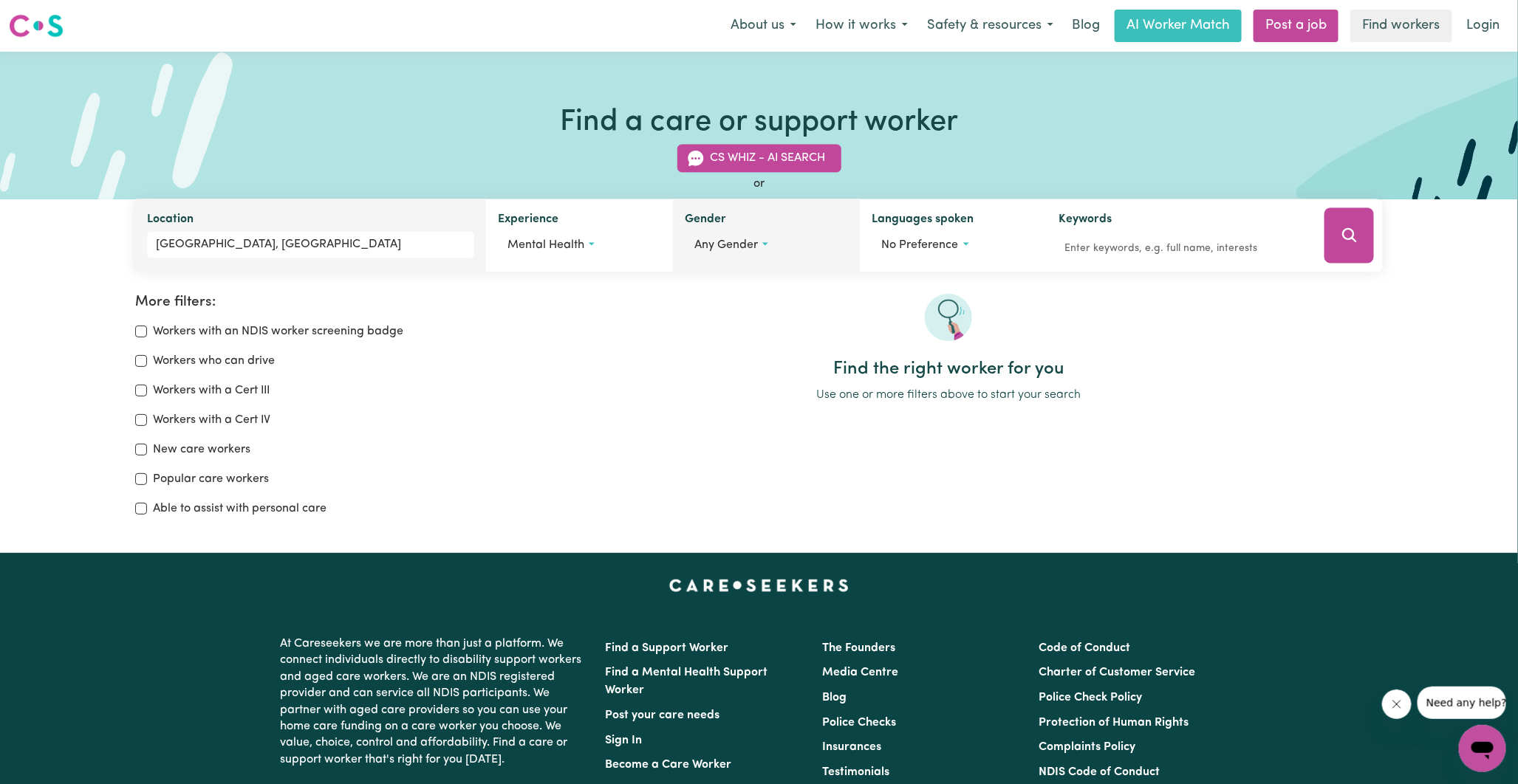
click at [769, 252] on button "Any gender" at bounding box center [766, 246] width 164 height 28
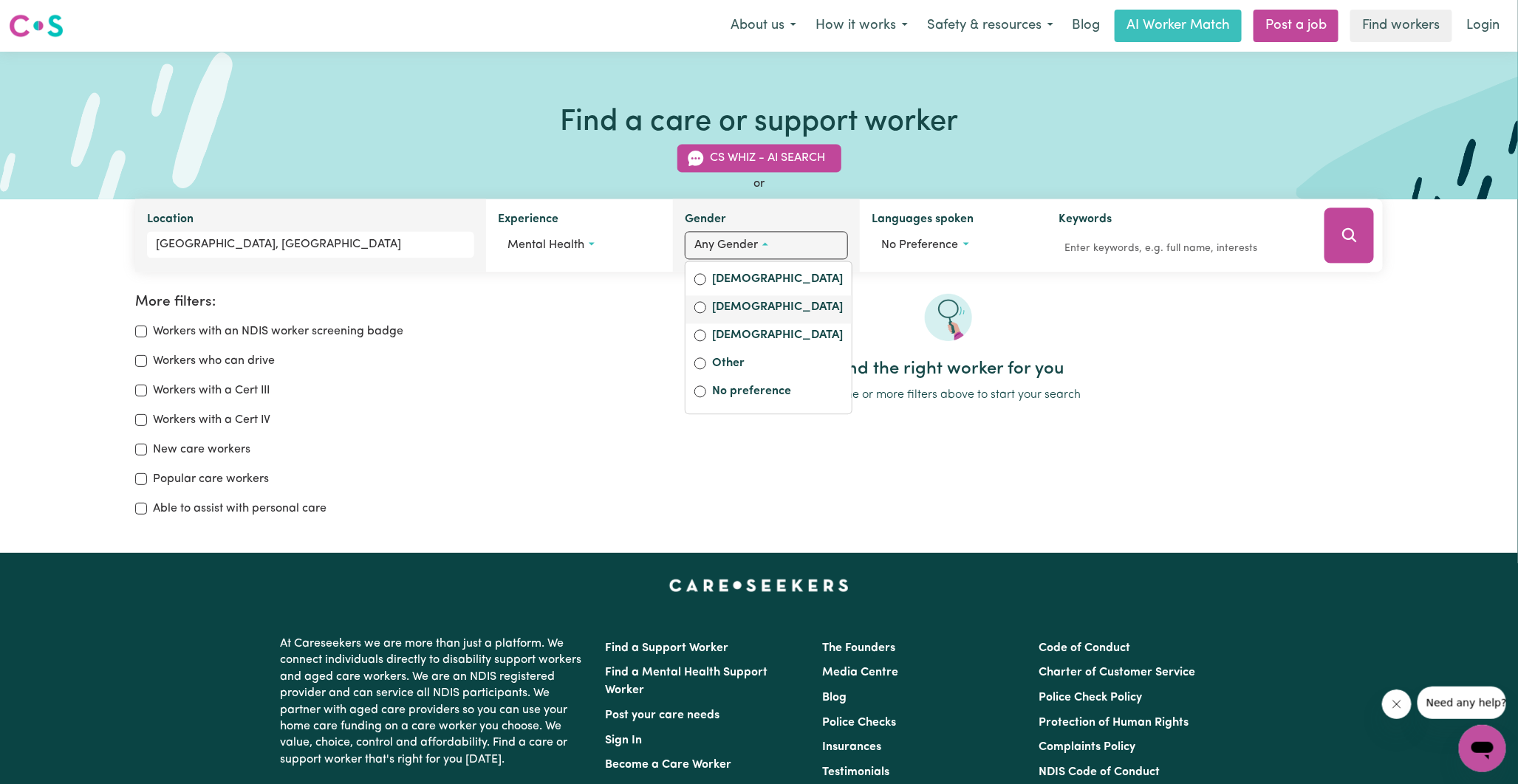
click at [728, 305] on label "[DEMOGRAPHIC_DATA]" at bounding box center [777, 310] width 131 height 21
click at [706, 305] on input "[DEMOGRAPHIC_DATA]" at bounding box center [701, 308] width 12 height 12
radio input "true"
click at [920, 243] on span "No preference" at bounding box center [920, 246] width 77 height 12
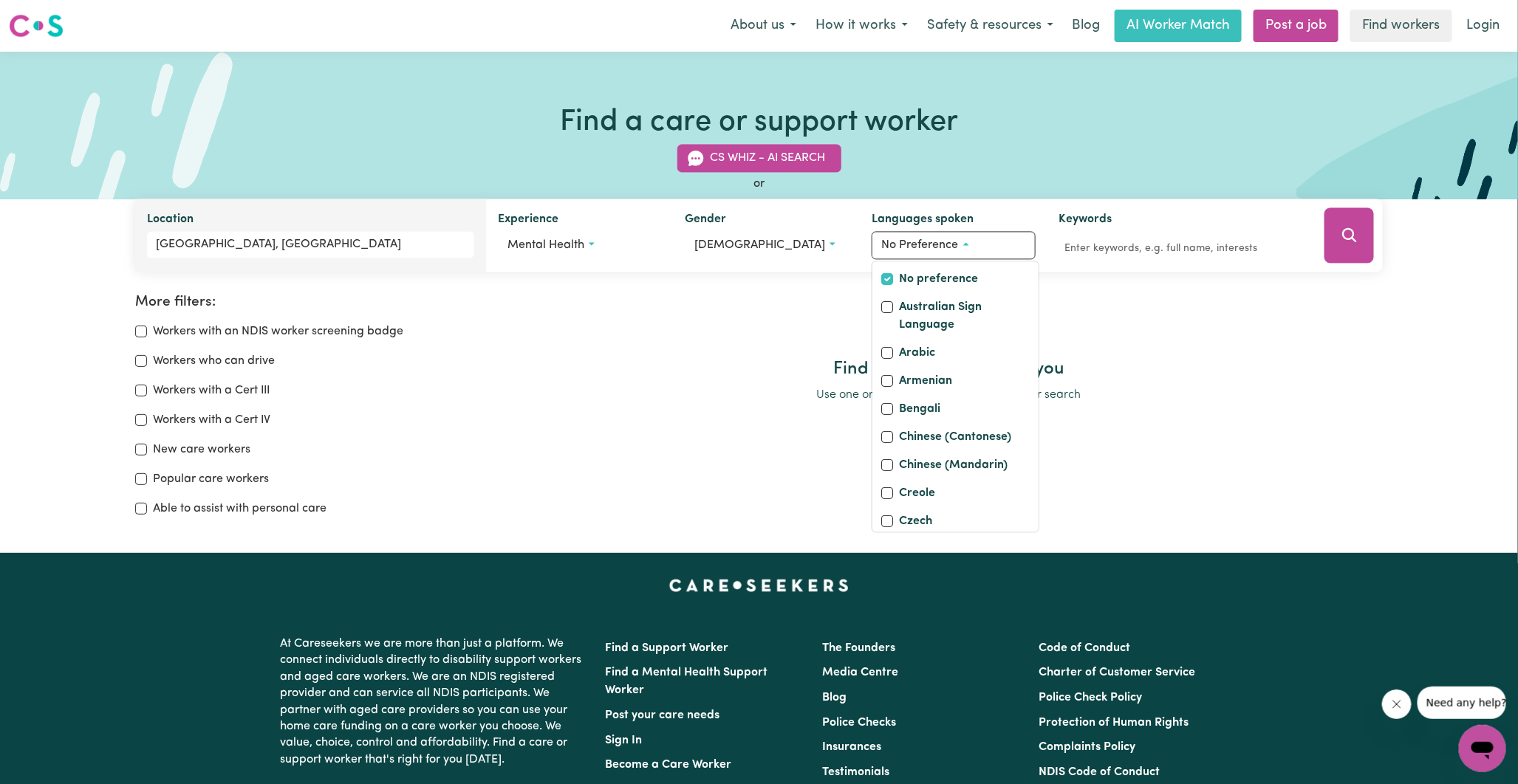
click at [1121, 284] on div "More filters: Workers with an NDIS worker screening badge Workers who can drive…" at bounding box center [759, 393] width 1518 height 295
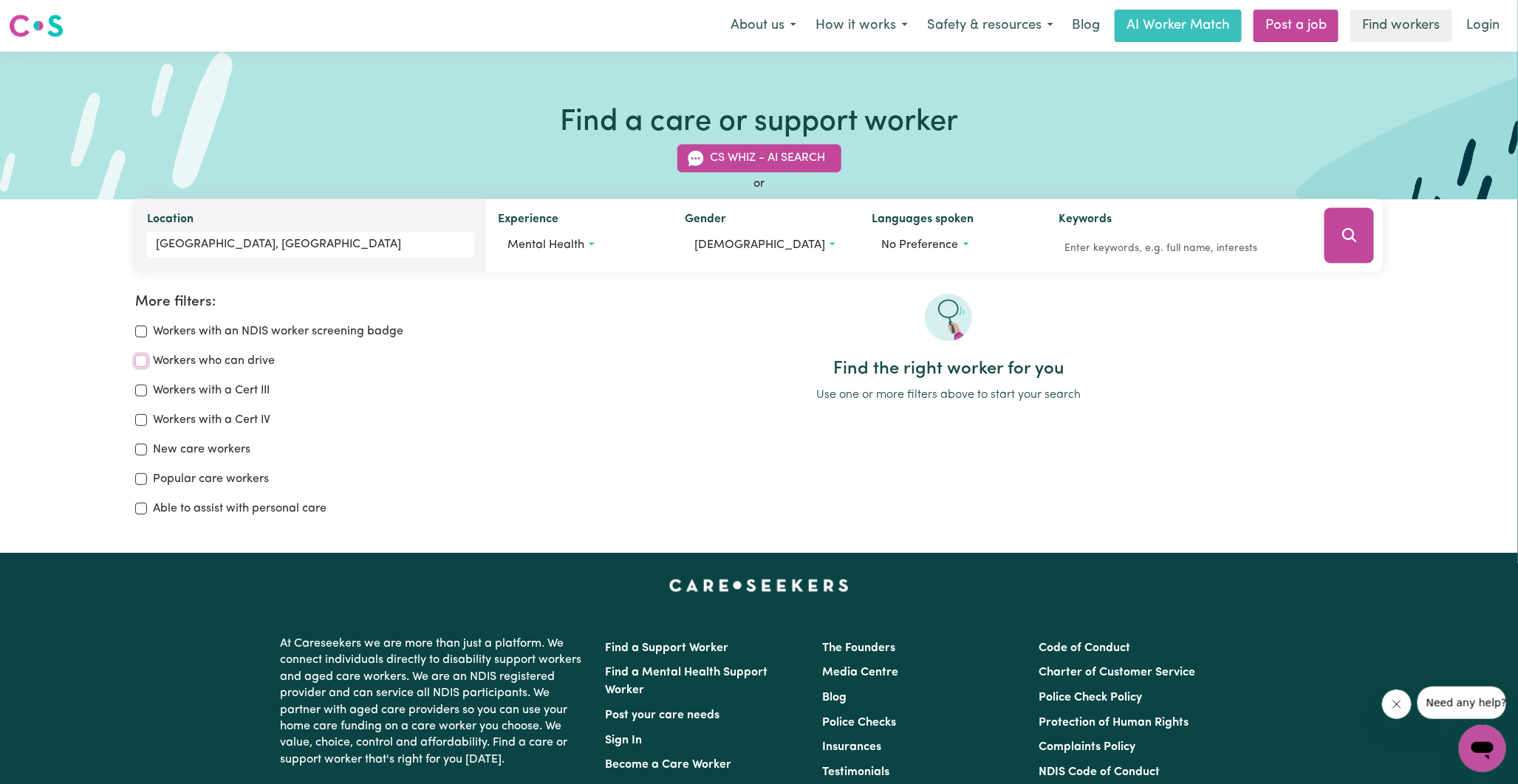
click at [143, 364] on input "Workers who can drive" at bounding box center [141, 361] width 12 height 12
checkbox input "true"
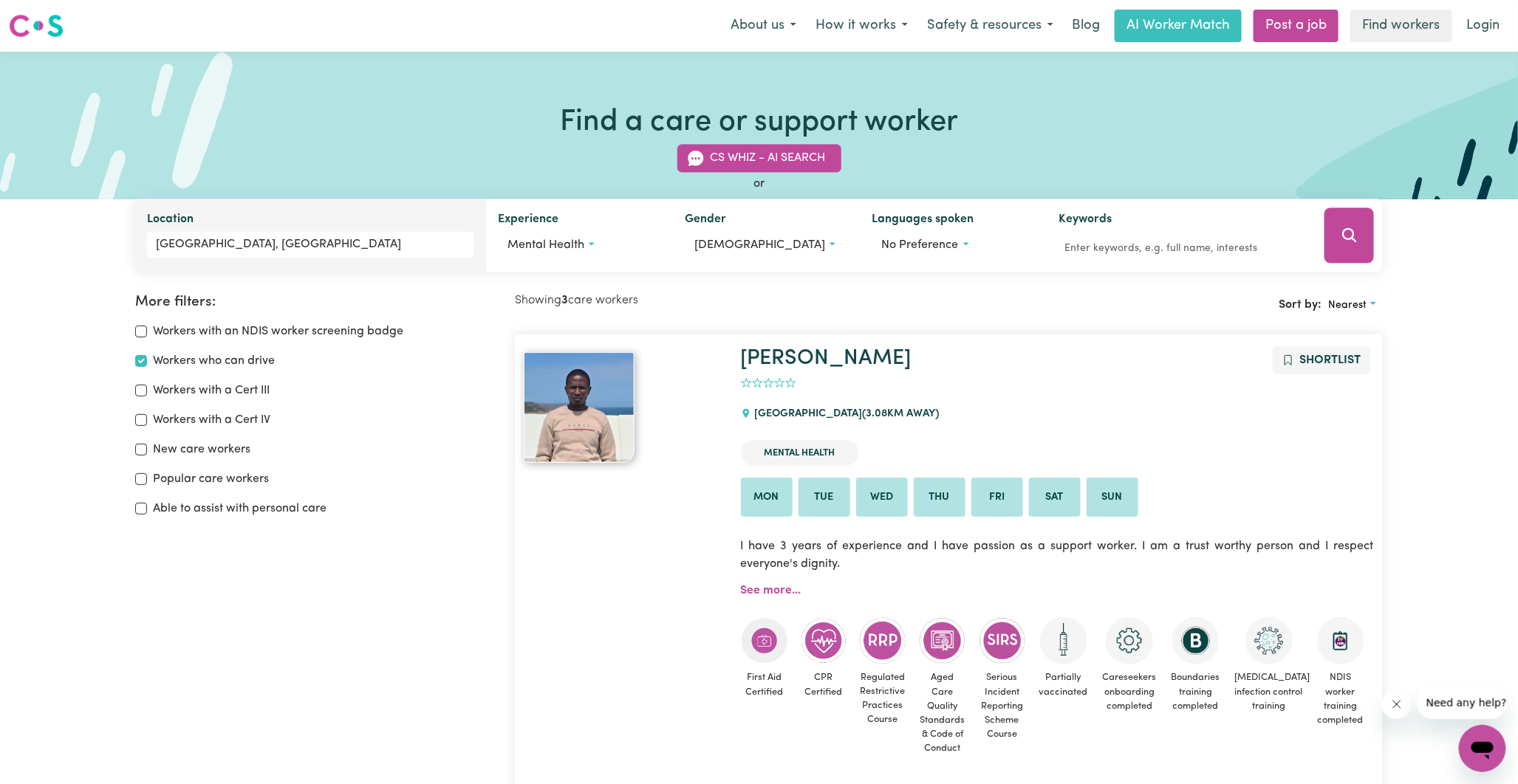
drag, startPoint x: 108, startPoint y: 382, endPoint x: 151, endPoint y: 353, distance: 51.9
drag, startPoint x: 151, startPoint y: 353, endPoint x: 55, endPoint y: 448, distance: 135.1
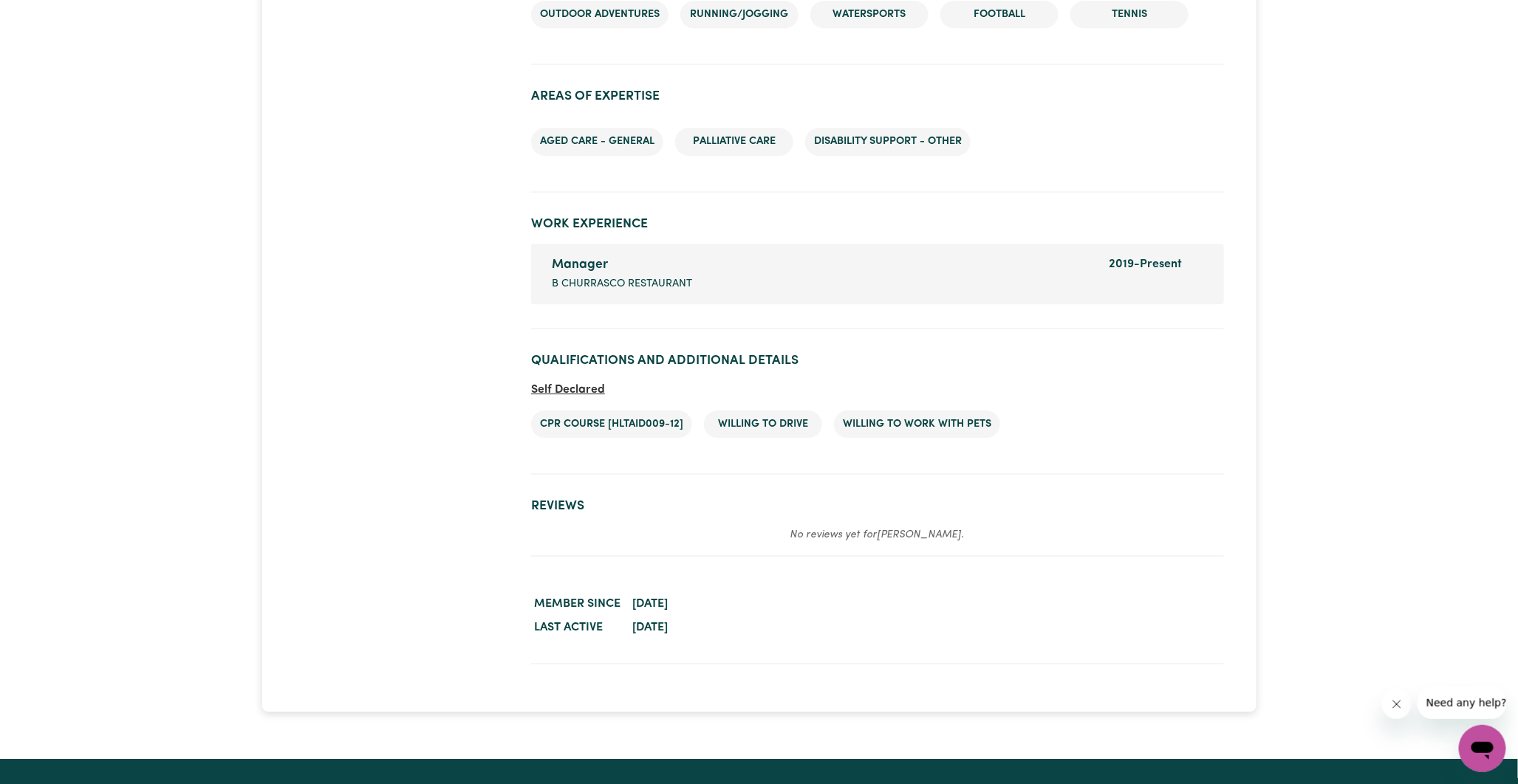
scroll to position [2050, 0]
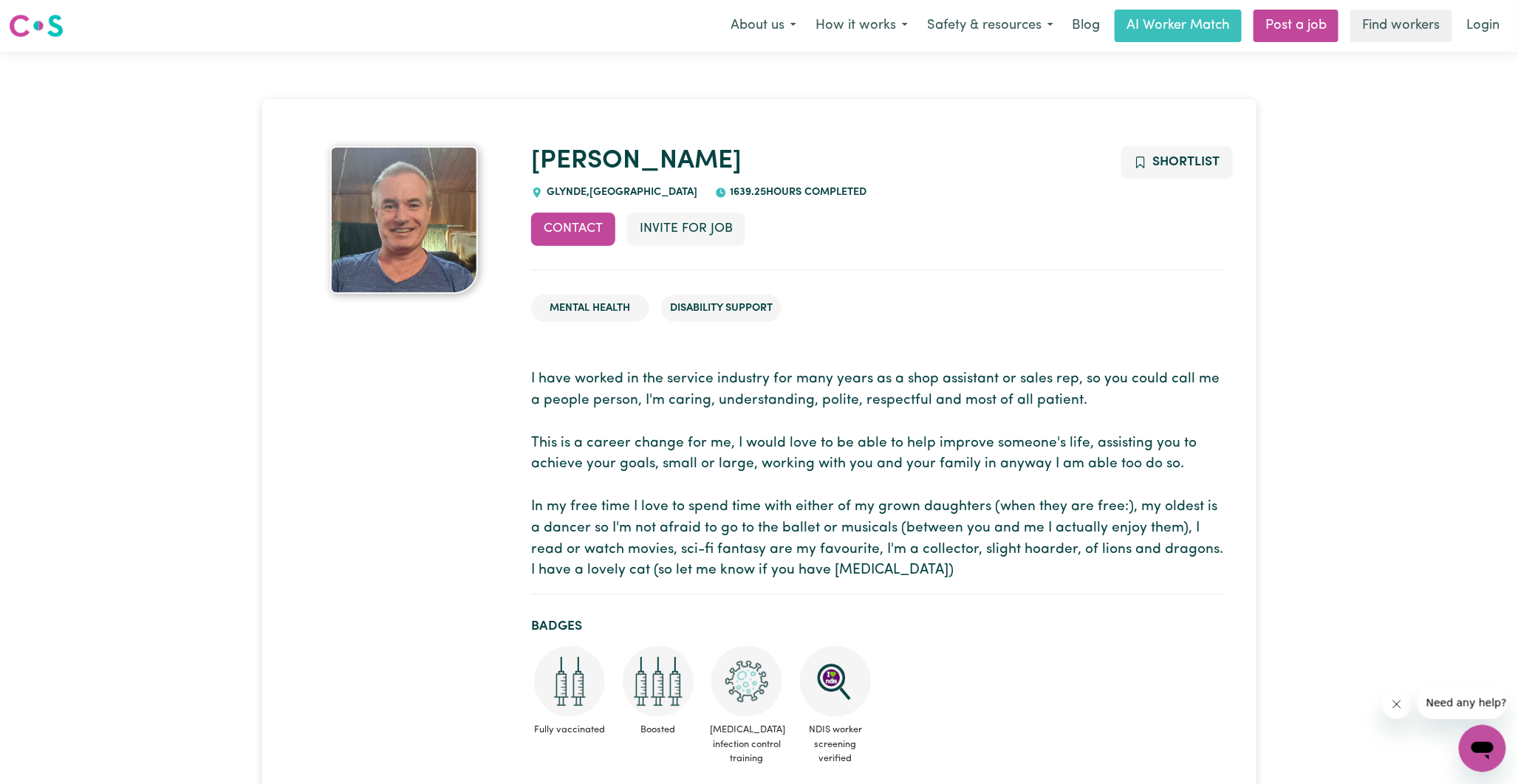
drag, startPoint x: 1075, startPoint y: 319, endPoint x: 932, endPoint y: 301, distance: 144.1
click at [932, 301] on ul "Mental Health Disability Support" at bounding box center [878, 308] width 693 height 52
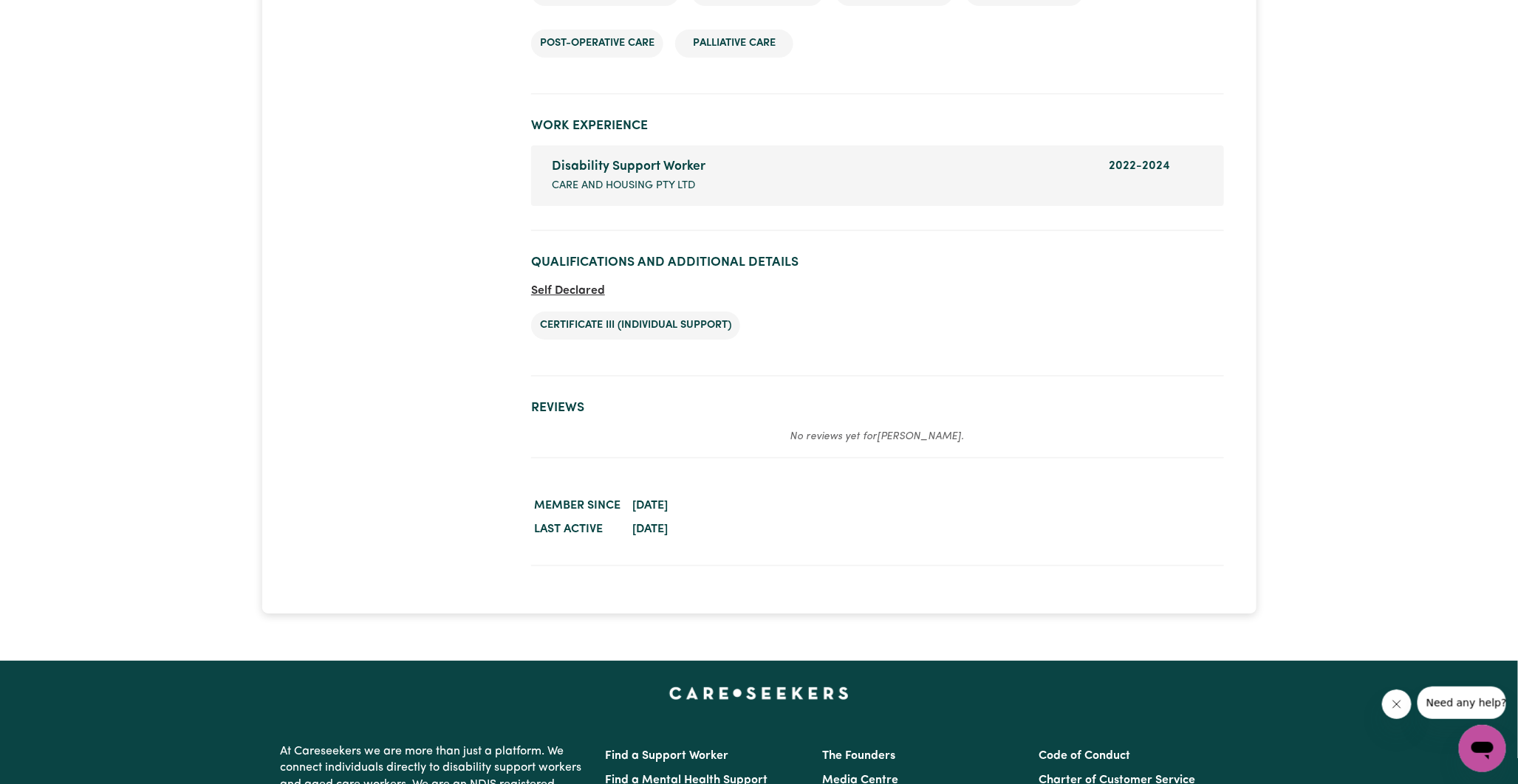
scroll to position [2461, 0]
